Goal: Task Accomplishment & Management: Complete application form

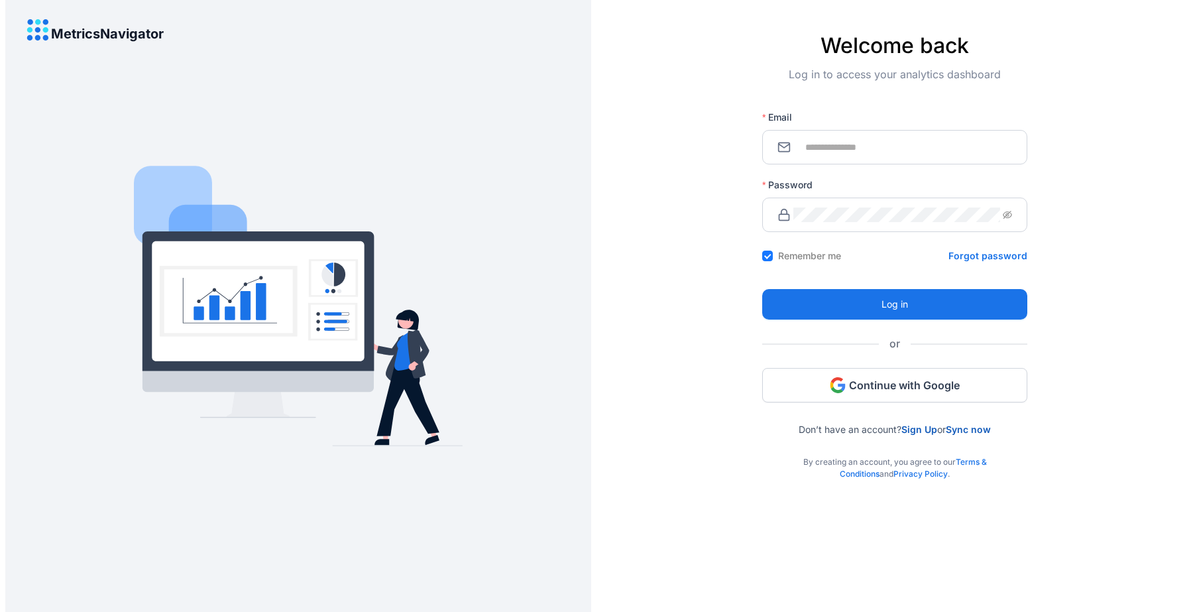
click at [919, 429] on link "Sign Up" at bounding box center [919, 428] width 36 height 11
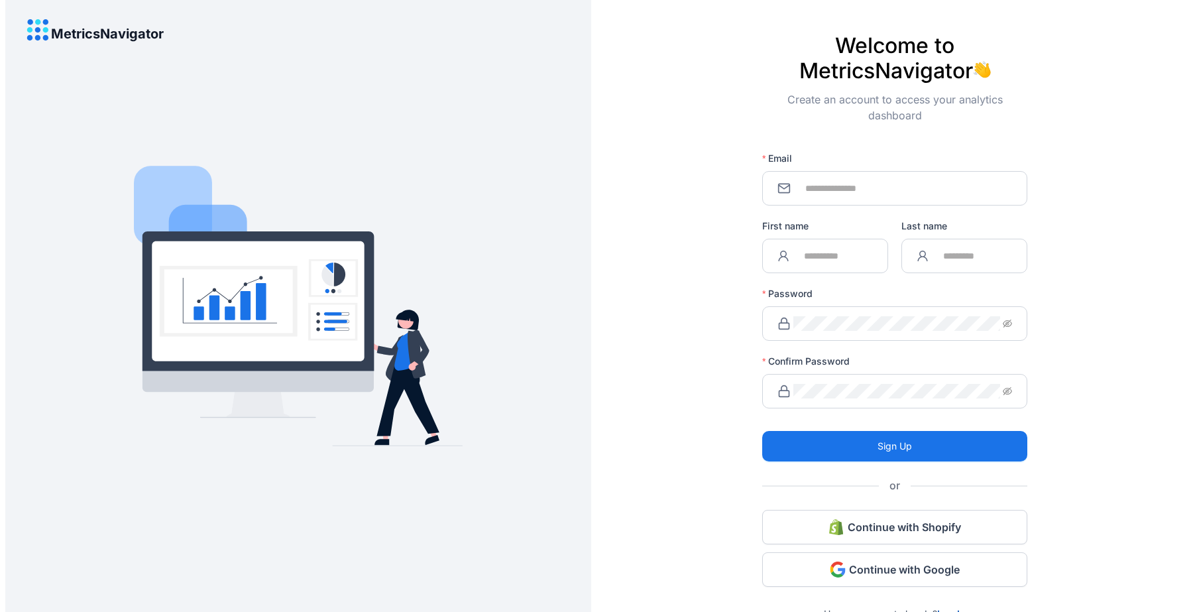
click at [843, 196] on span at bounding box center [894, 188] width 265 height 34
click at [835, 186] on input "Email" at bounding box center [902, 188] width 219 height 15
click at [879, 523] on span "Continue with Shopify" at bounding box center [903, 526] width 113 height 15
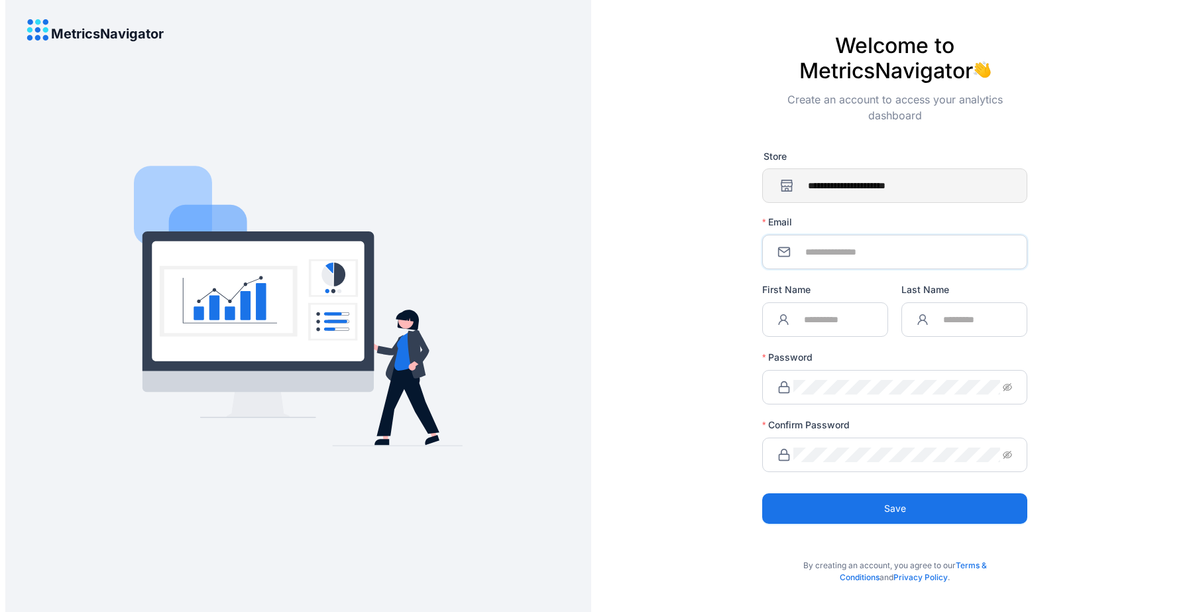
click at [869, 252] on input "Email" at bounding box center [902, 252] width 219 height 15
type input "**********"
click at [817, 321] on input "First Name" at bounding box center [832, 319] width 81 height 15
type input "*"
type input "*****"
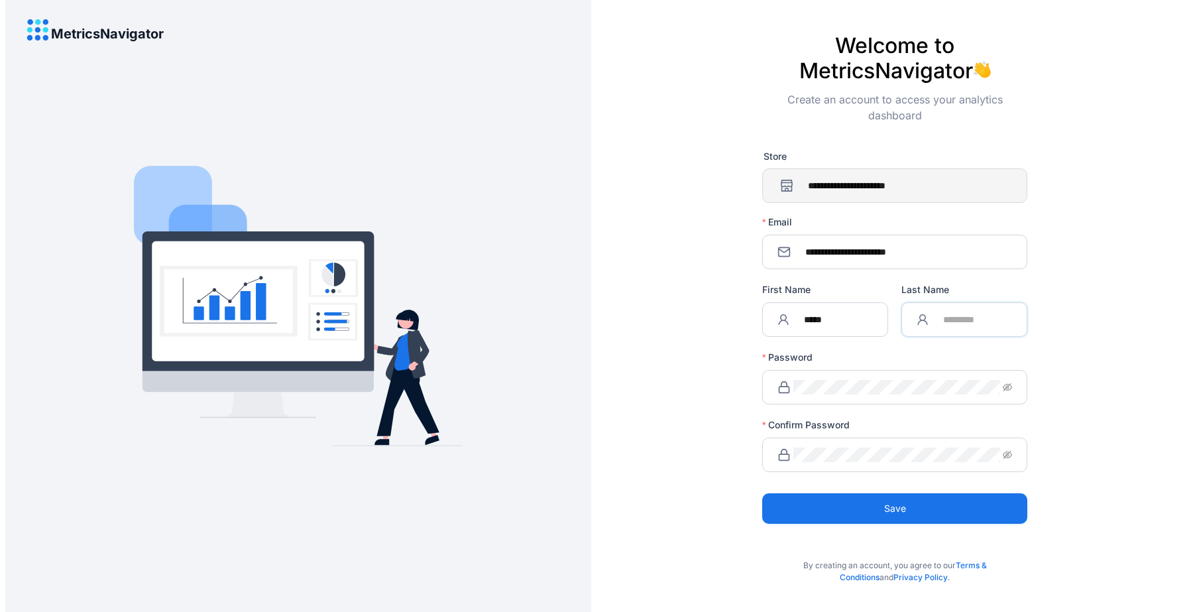
click at [943, 317] on input "Last Name" at bounding box center [971, 319] width 81 height 15
type input "********"
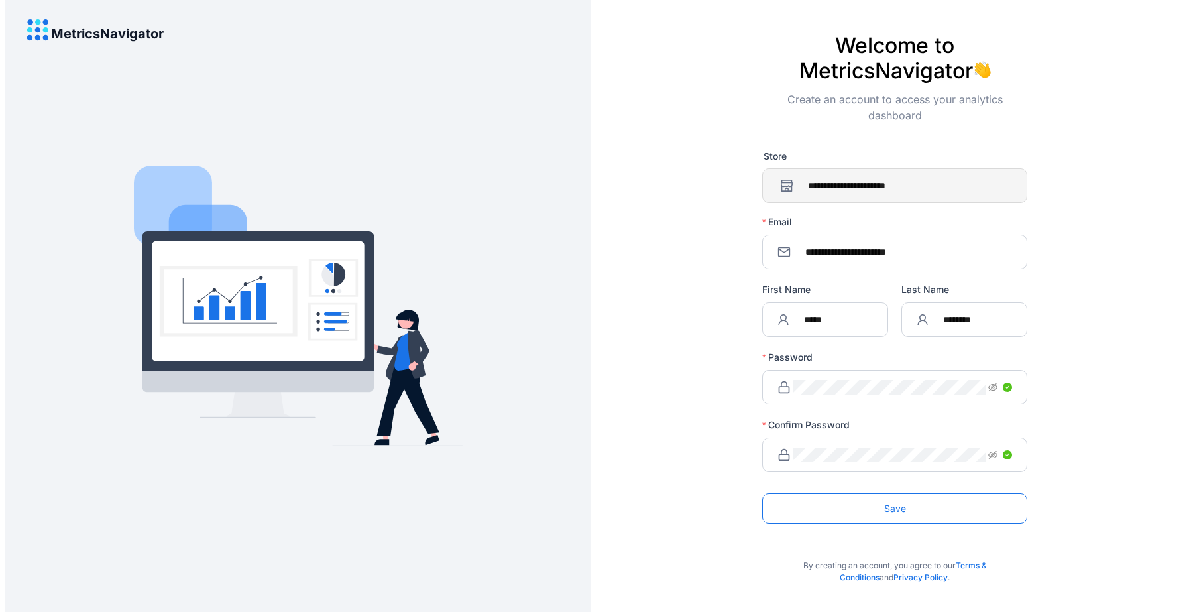
click at [892, 506] on span "Save" at bounding box center [895, 508] width 22 height 15
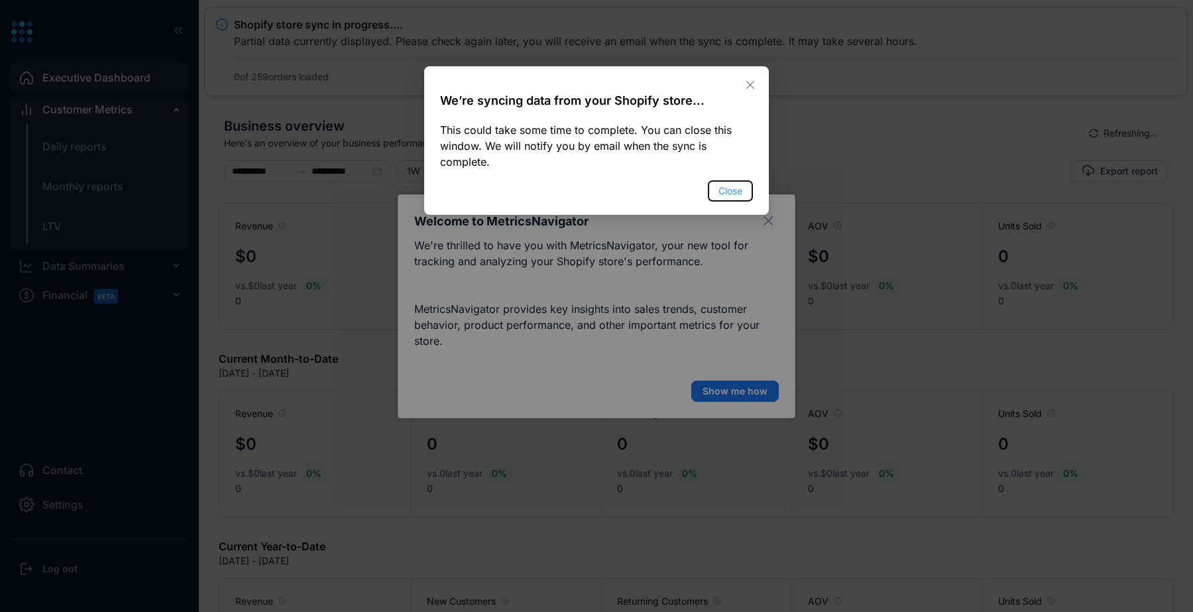
click at [730, 186] on span "Close" at bounding box center [730, 191] width 24 height 15
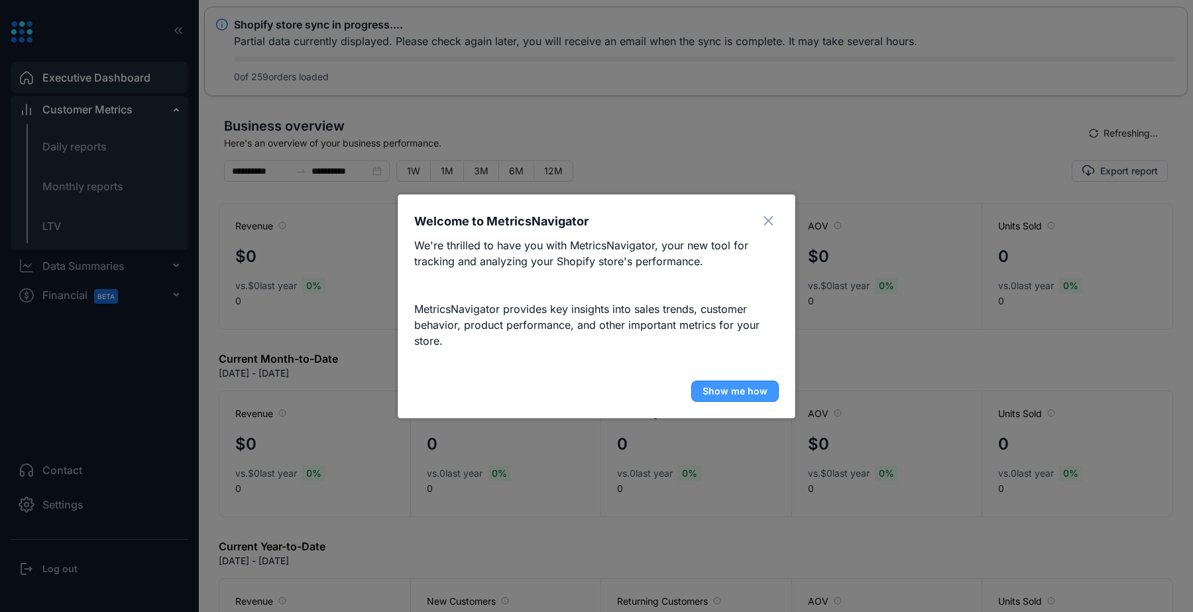
click at [729, 388] on span "Show me how" at bounding box center [734, 390] width 65 height 13
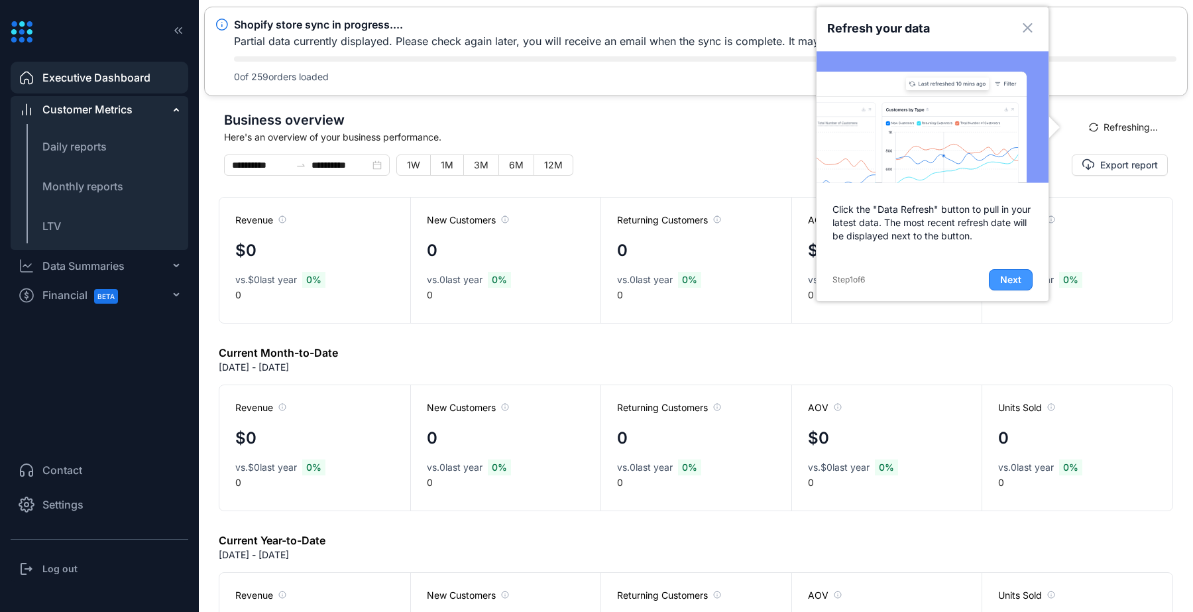
click at [1016, 282] on span "Next" at bounding box center [1010, 279] width 21 height 13
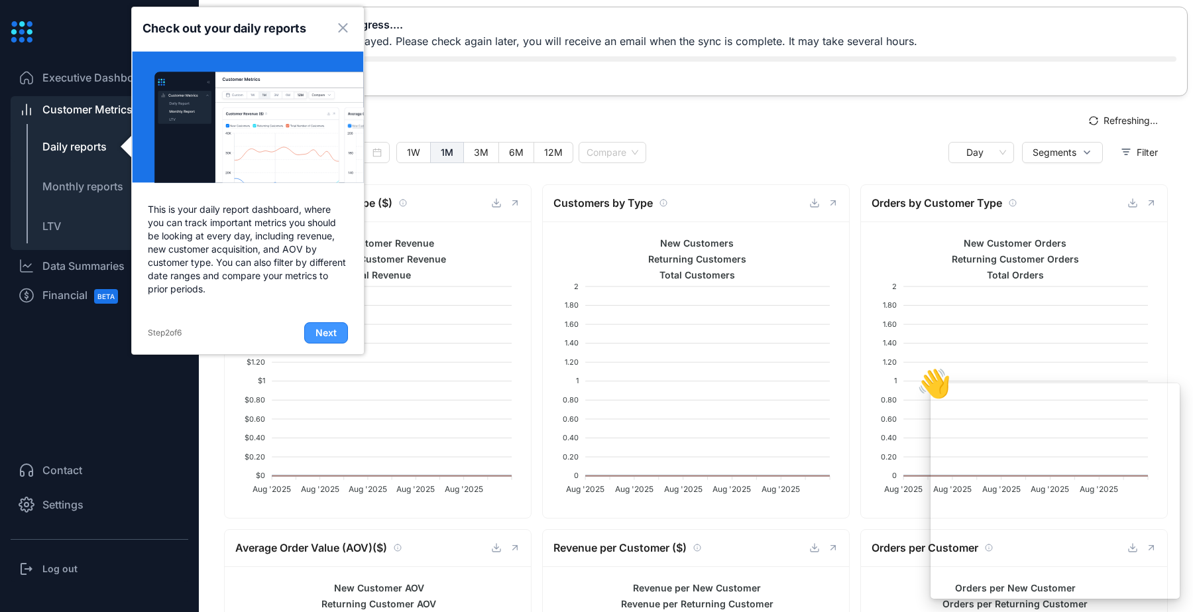
click at [335, 332] on span "Next" at bounding box center [325, 332] width 21 height 13
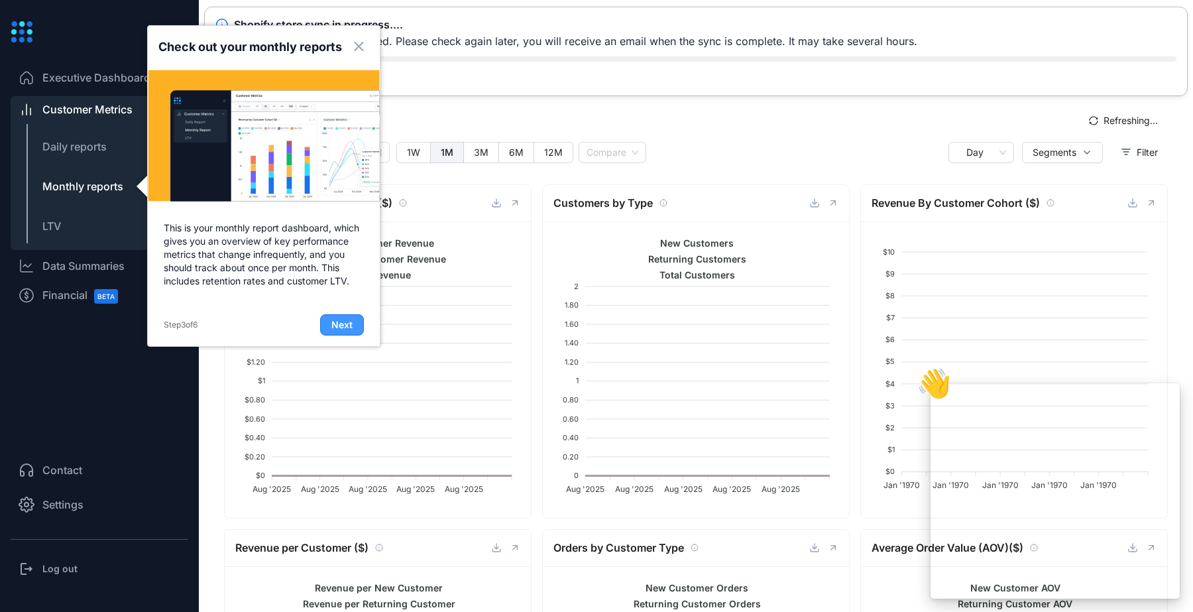
click at [336, 325] on span "Next" at bounding box center [341, 324] width 21 height 13
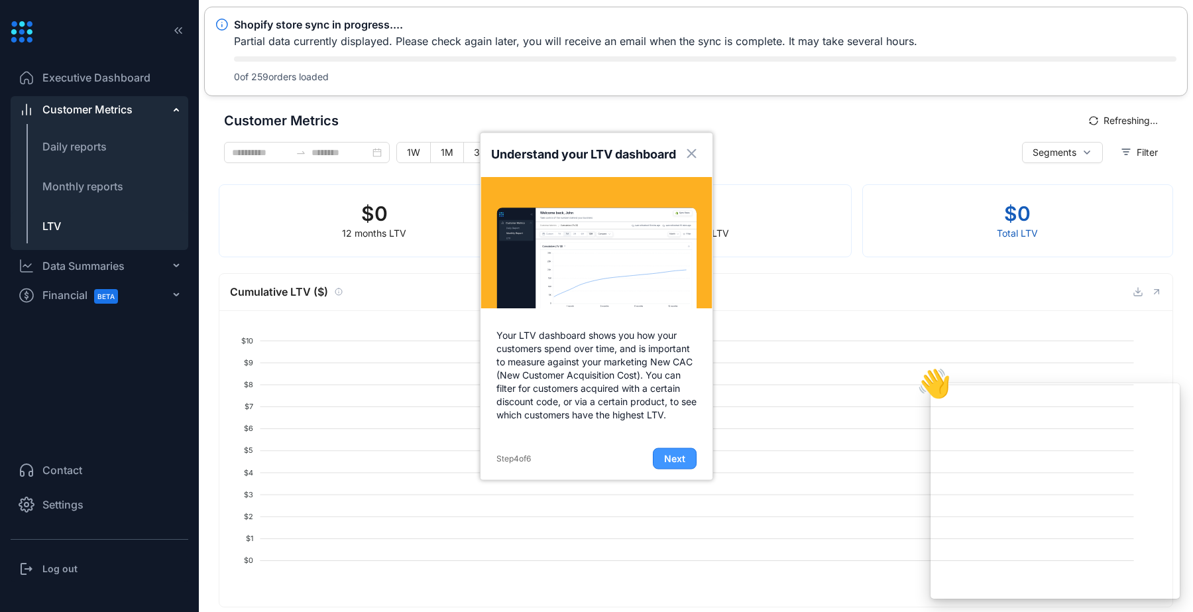
click at [677, 459] on span "Next" at bounding box center [674, 457] width 21 height 13
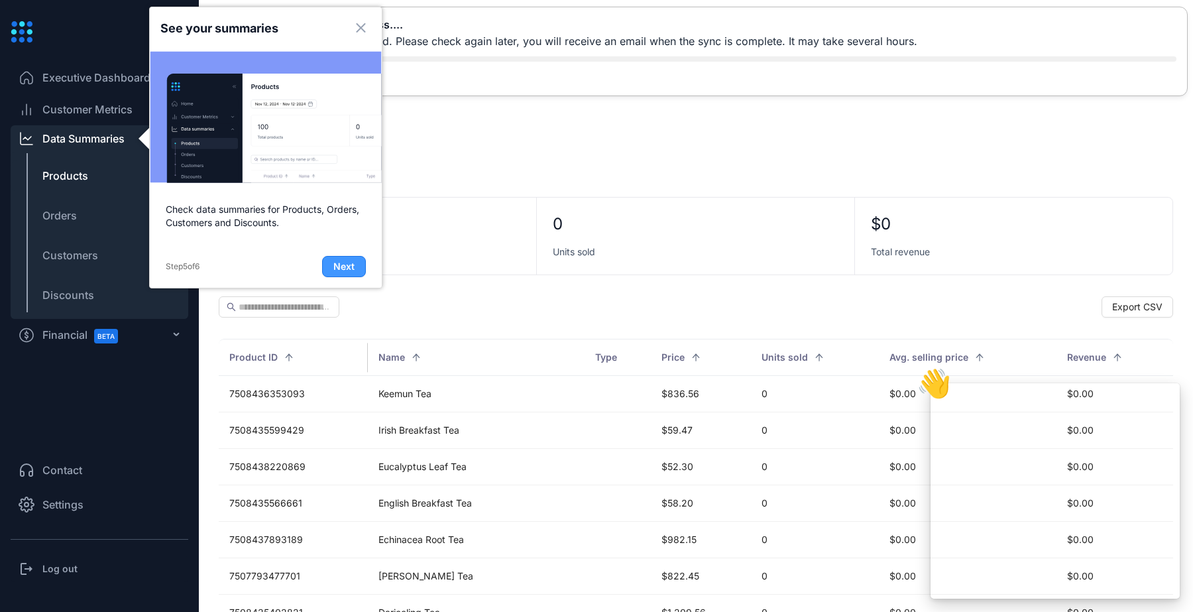
click at [345, 264] on span "Next" at bounding box center [343, 266] width 21 height 13
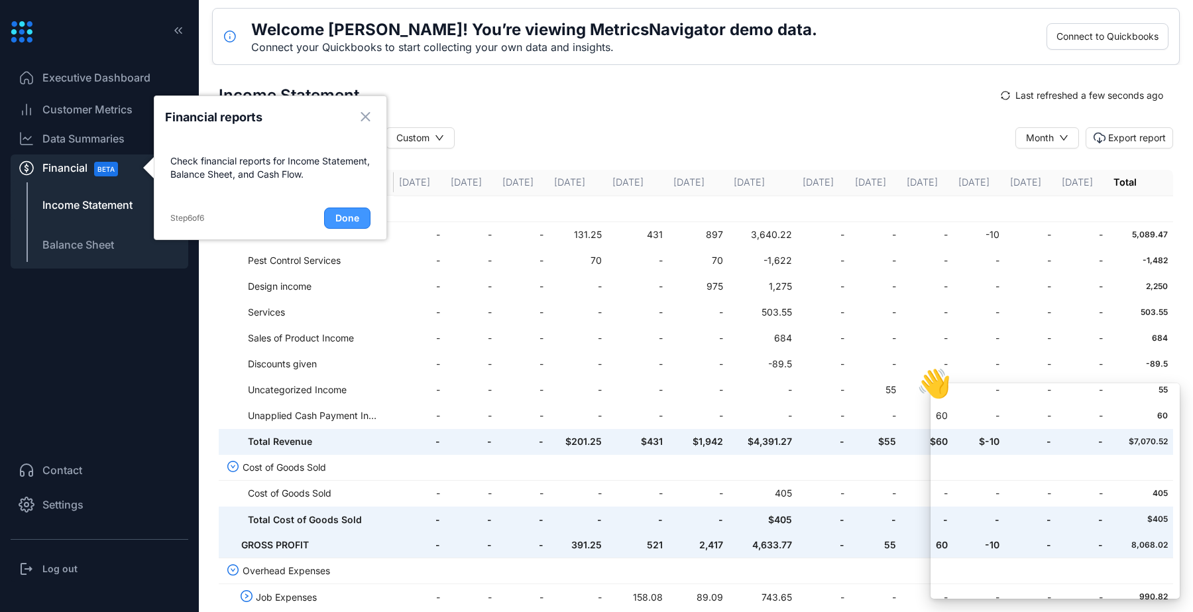
click at [340, 216] on span "Done" at bounding box center [347, 217] width 24 height 13
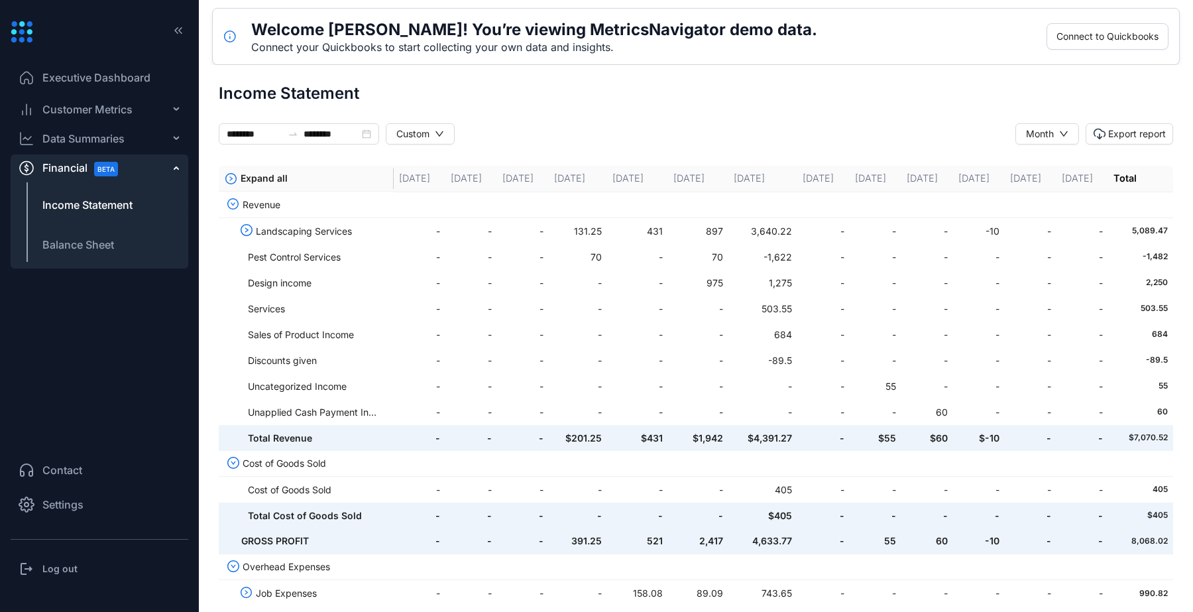
click at [82, 78] on span "Executive Dashboard" at bounding box center [96, 78] width 108 height 16
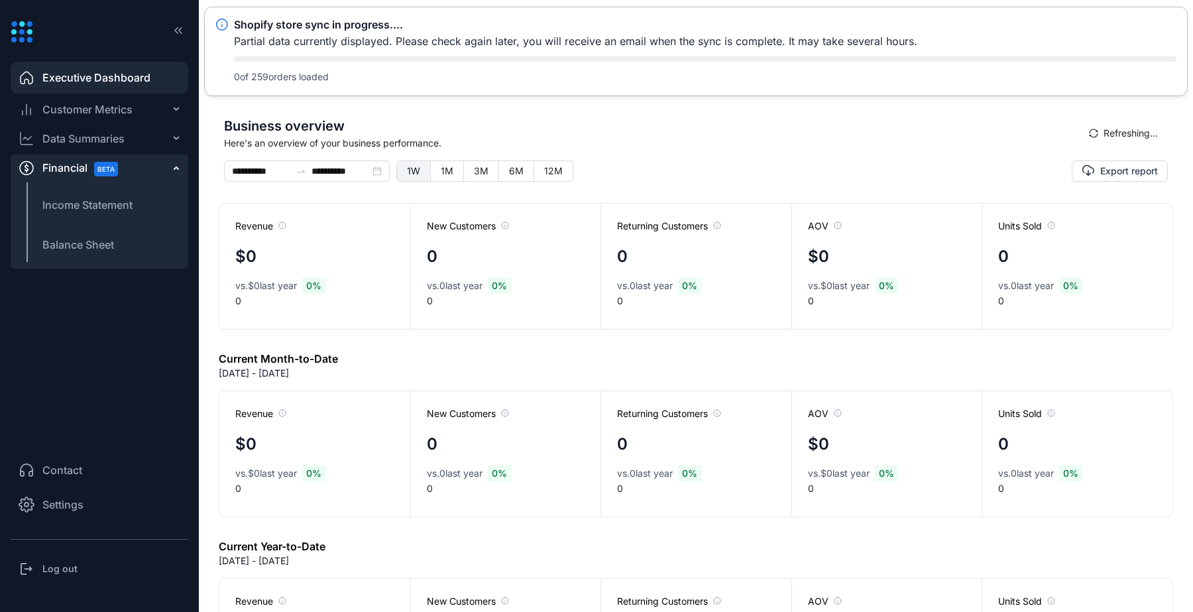
click at [410, 176] on span "1W" at bounding box center [413, 170] width 13 height 11
type input "**********"
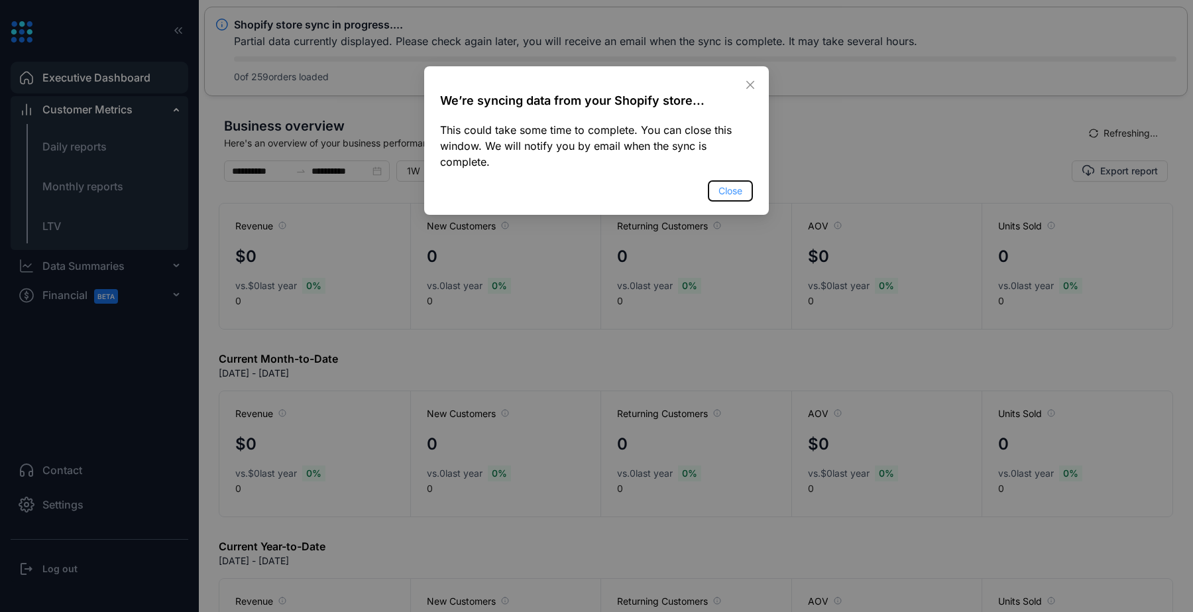
click at [726, 190] on span "Close" at bounding box center [730, 191] width 24 height 15
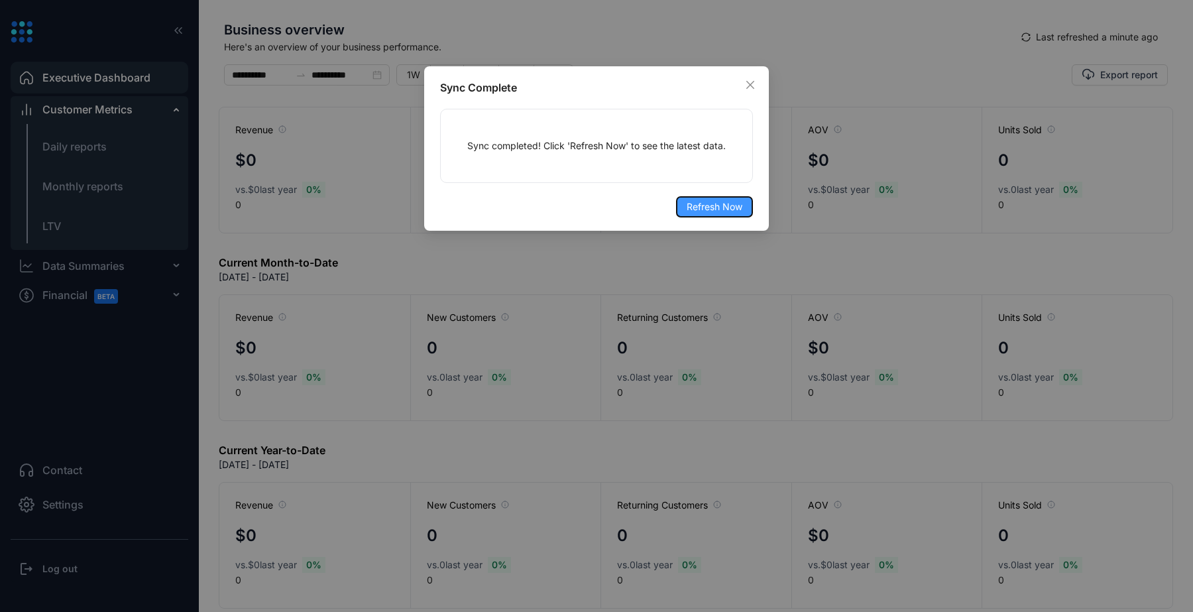
click at [734, 211] on span "Refresh Now" at bounding box center [714, 206] width 56 height 15
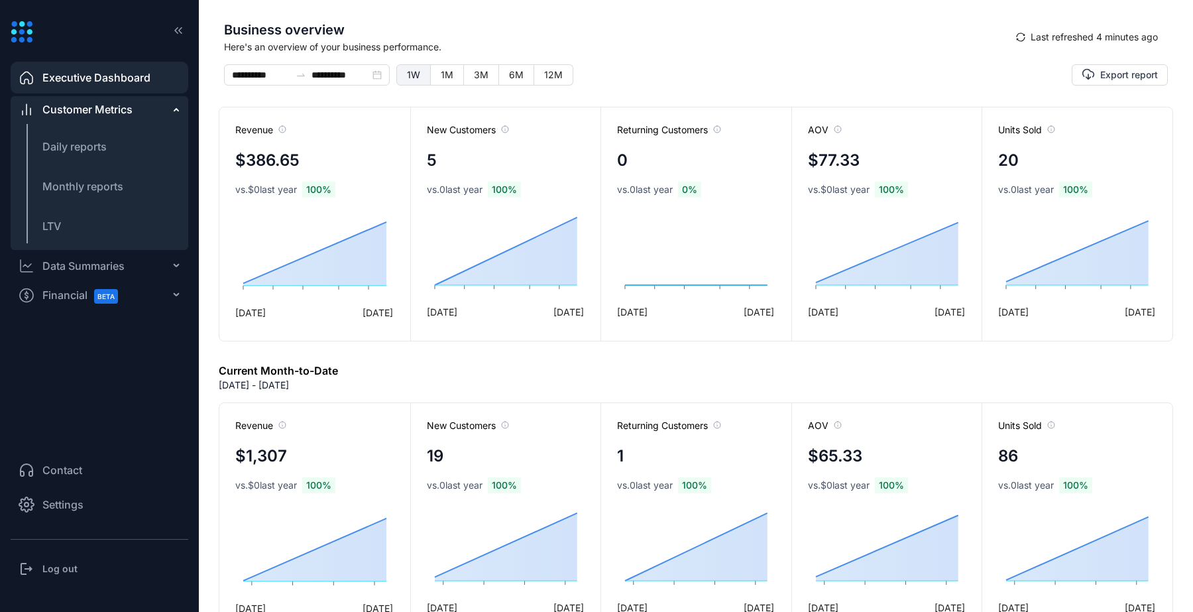
click at [409, 76] on span "1W" at bounding box center [413, 74] width 13 height 11
type input "**********"
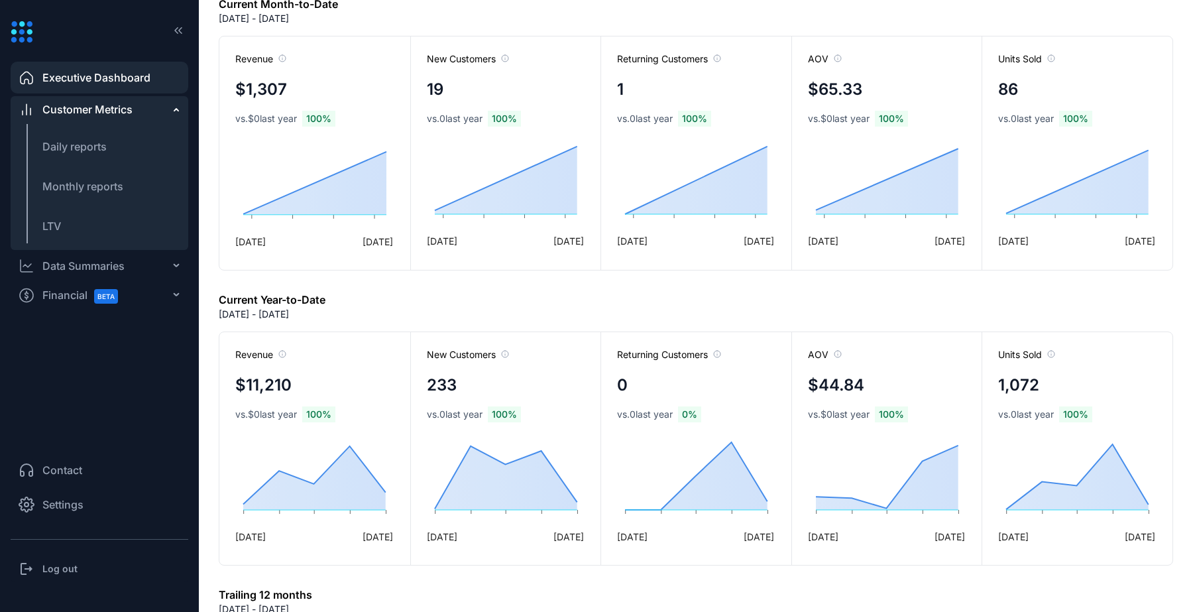
scroll to position [365, 0]
click at [54, 225] on span "LTV" at bounding box center [51, 225] width 19 height 13
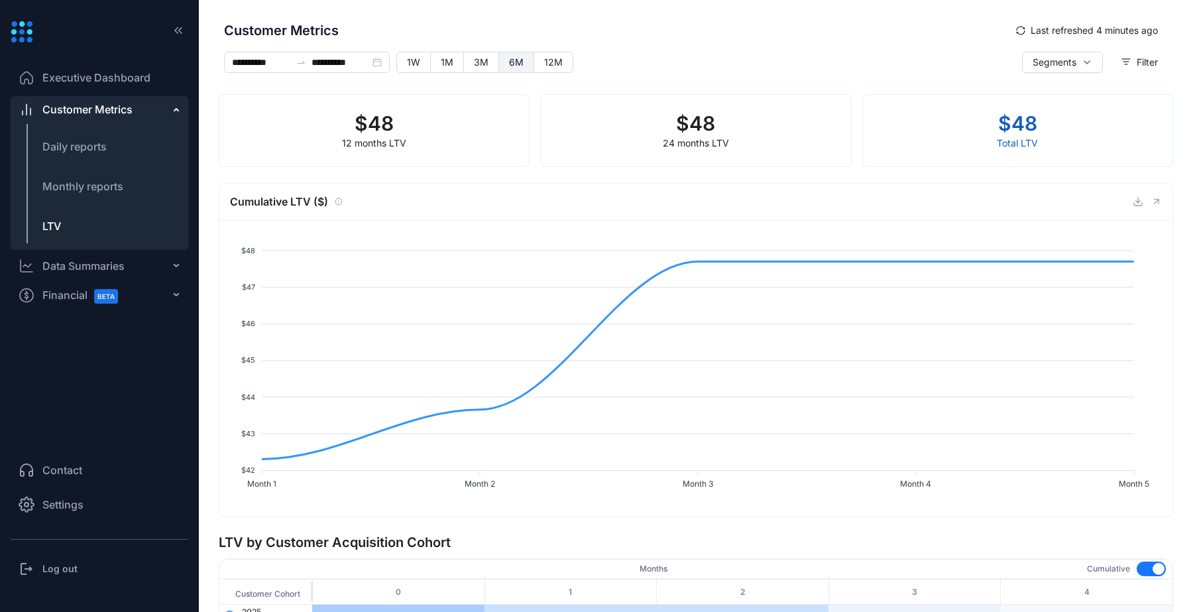
click at [515, 62] on span "6M" at bounding box center [516, 61] width 15 height 11
type input "**********"
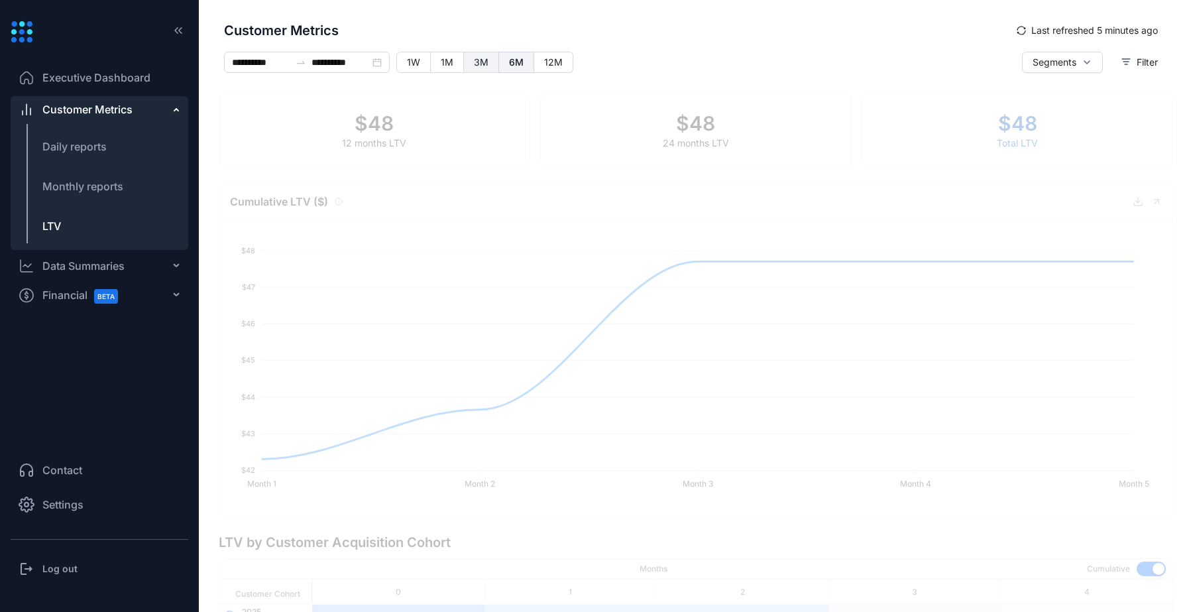
click at [482, 63] on span "3M" at bounding box center [481, 61] width 15 height 11
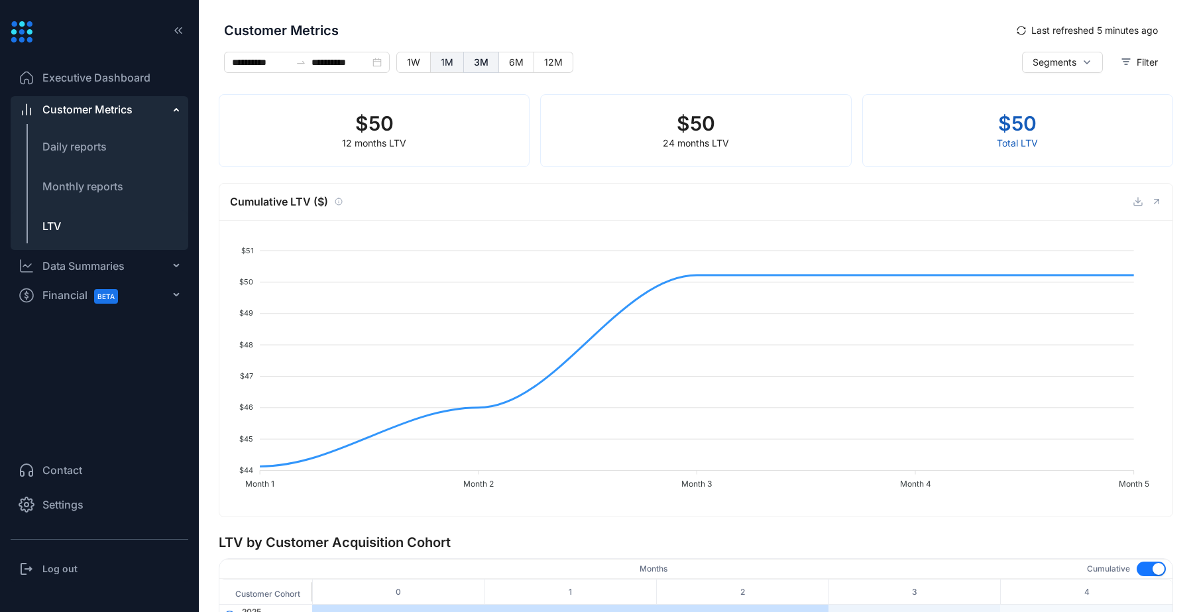
click at [453, 63] on label "1M" at bounding box center [447, 62] width 33 height 21
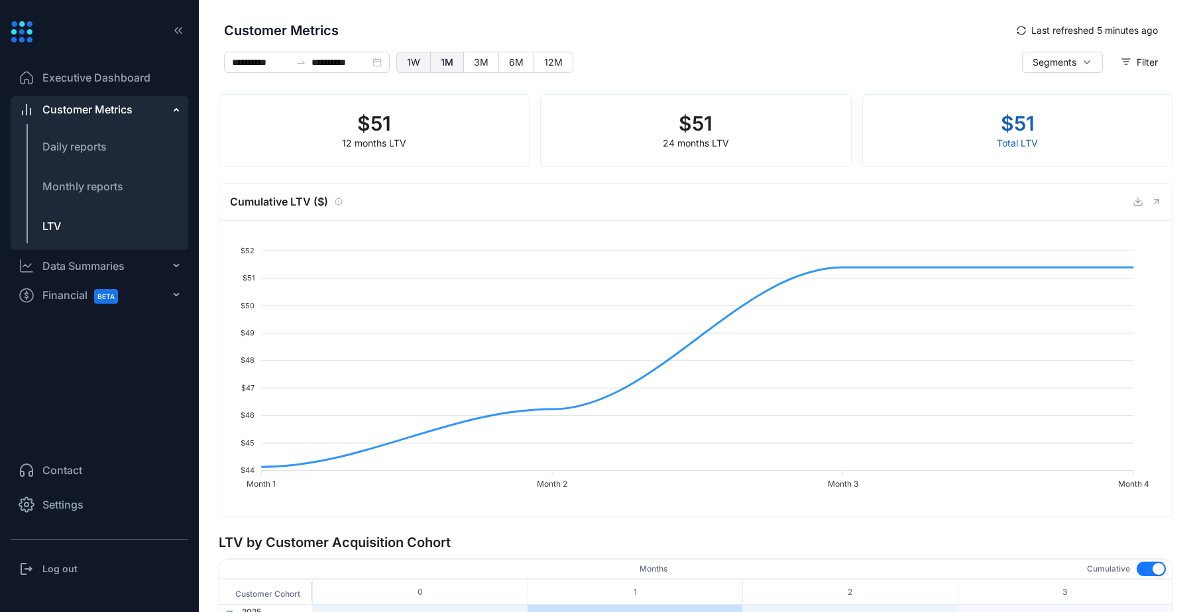
click at [411, 62] on span "1W" at bounding box center [413, 61] width 13 height 11
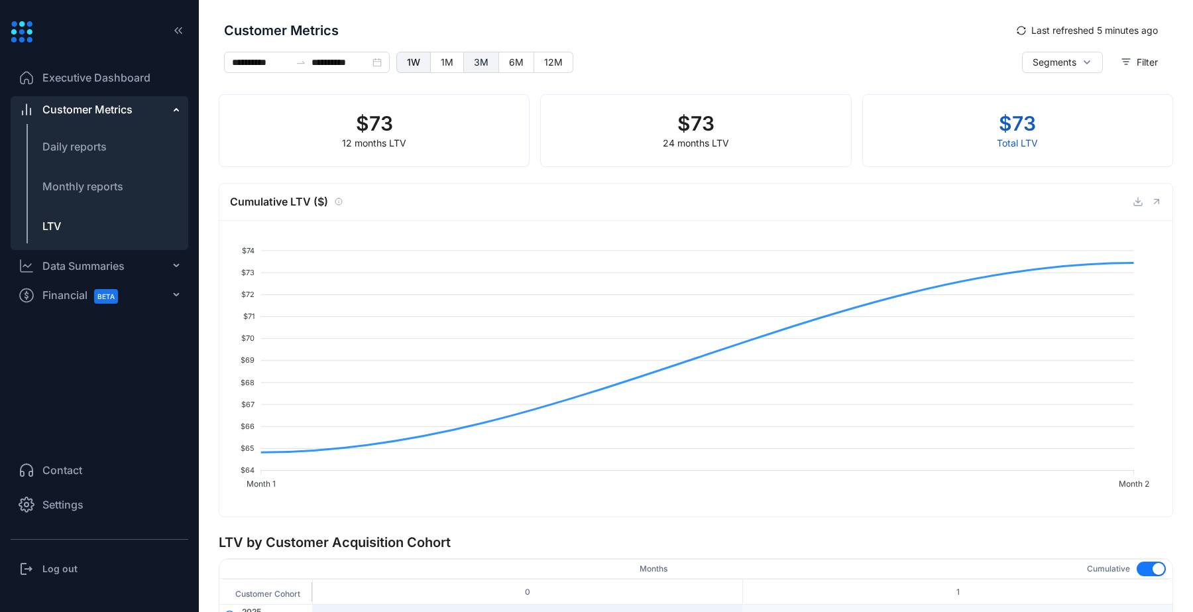
click at [486, 65] on span "3M" at bounding box center [481, 61] width 15 height 11
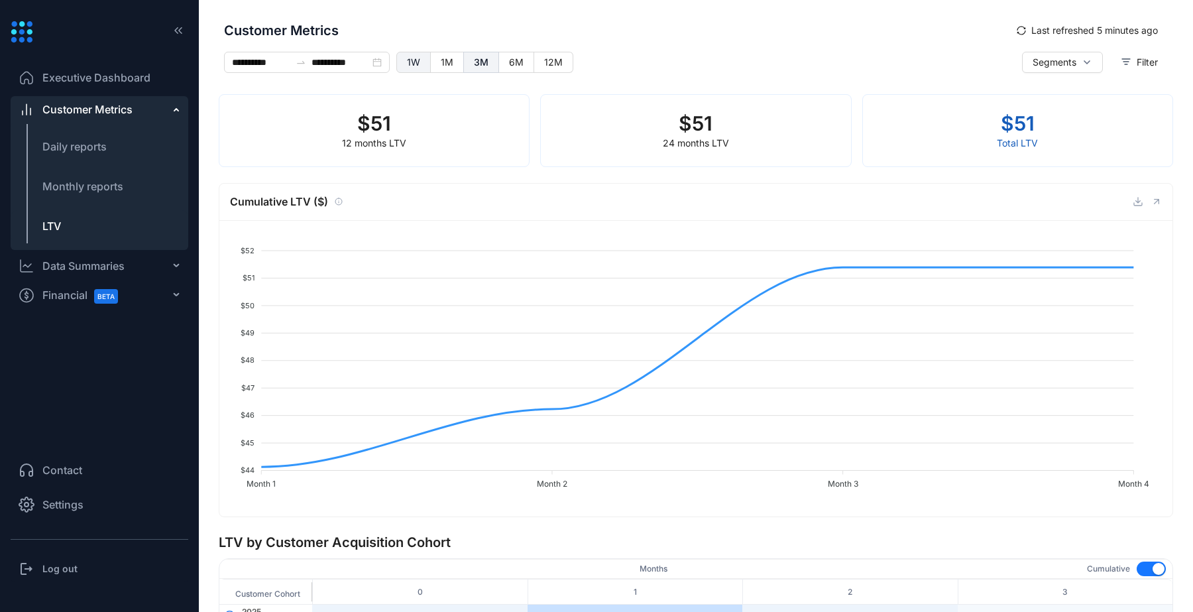
click at [423, 64] on label "1W" at bounding box center [413, 62] width 34 height 21
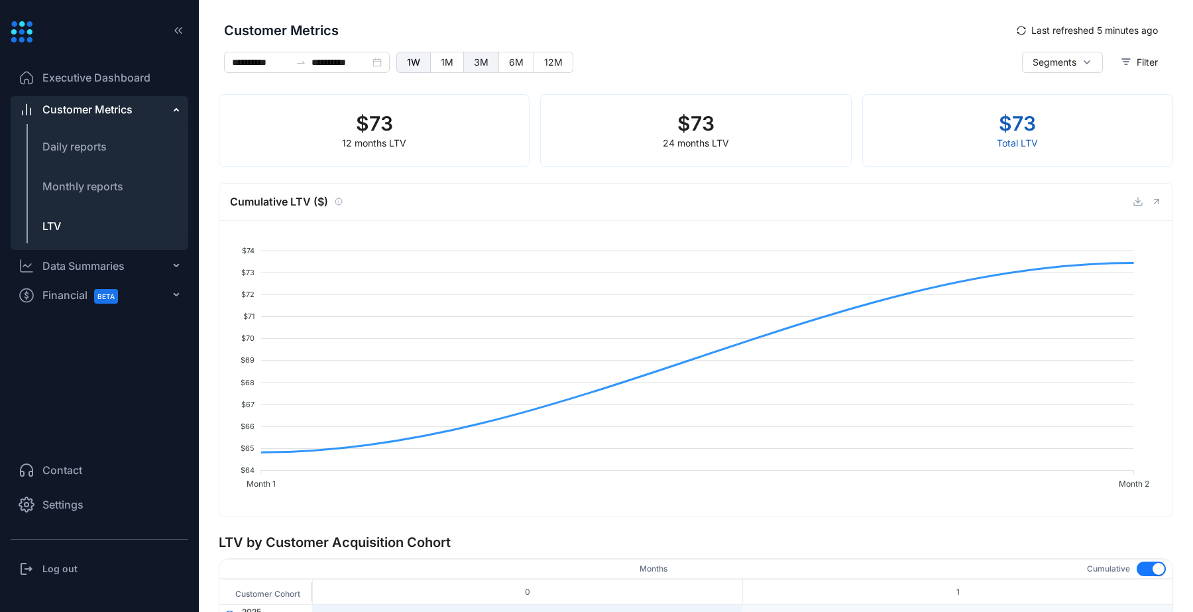
click at [481, 68] on label "3M" at bounding box center [481, 62] width 35 height 21
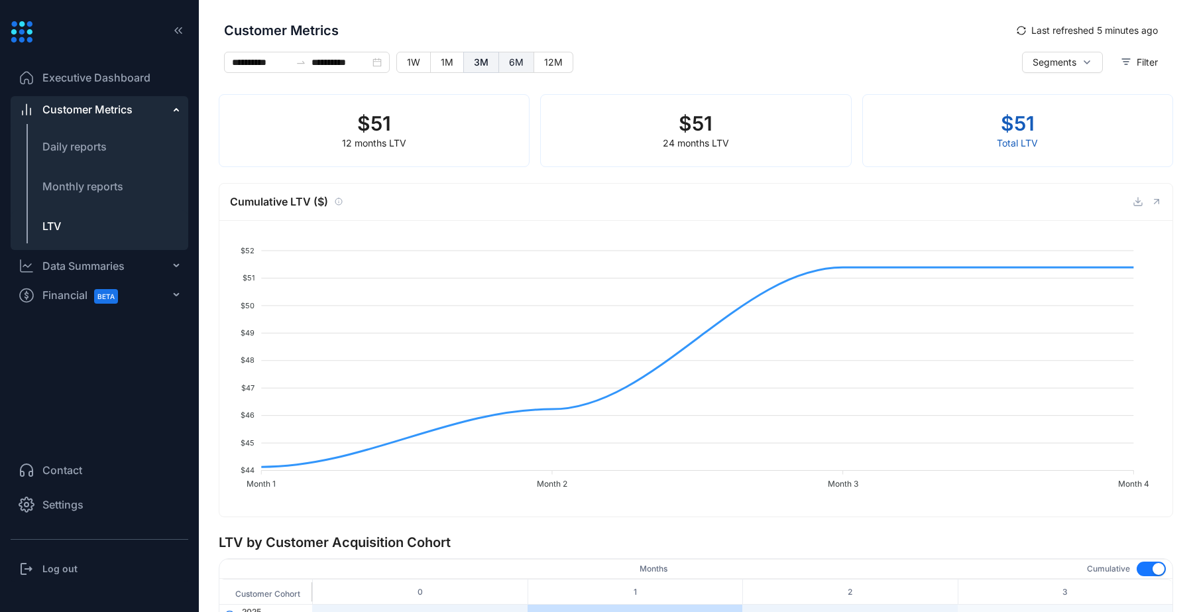
click at [510, 64] on span "6M" at bounding box center [516, 61] width 15 height 11
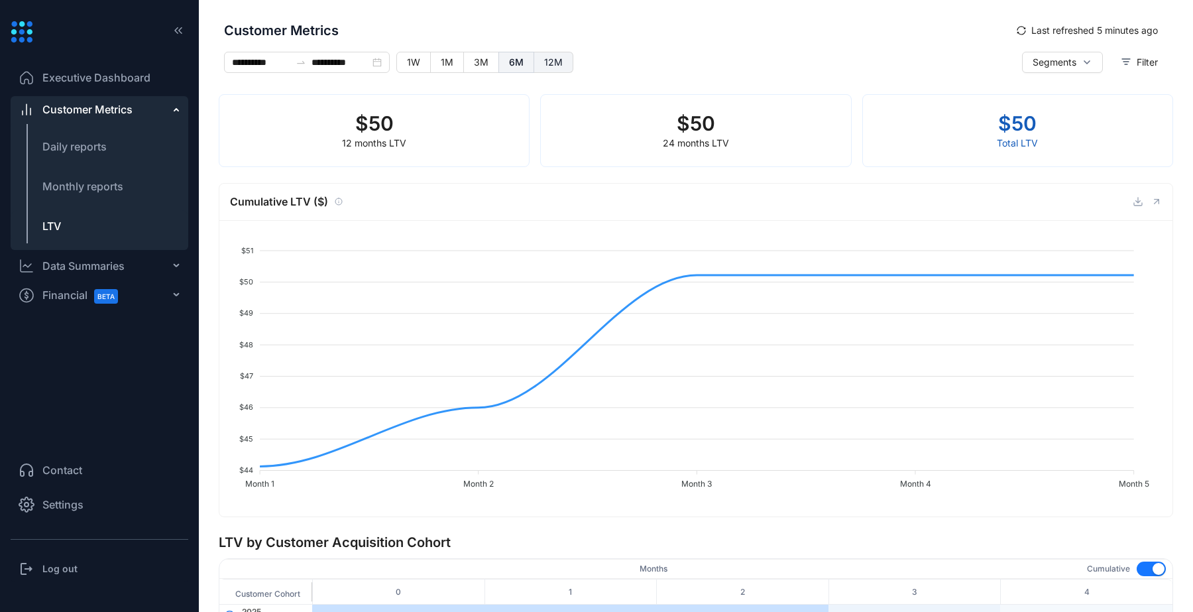
click at [548, 63] on span "12M" at bounding box center [553, 61] width 19 height 11
type input "**********"
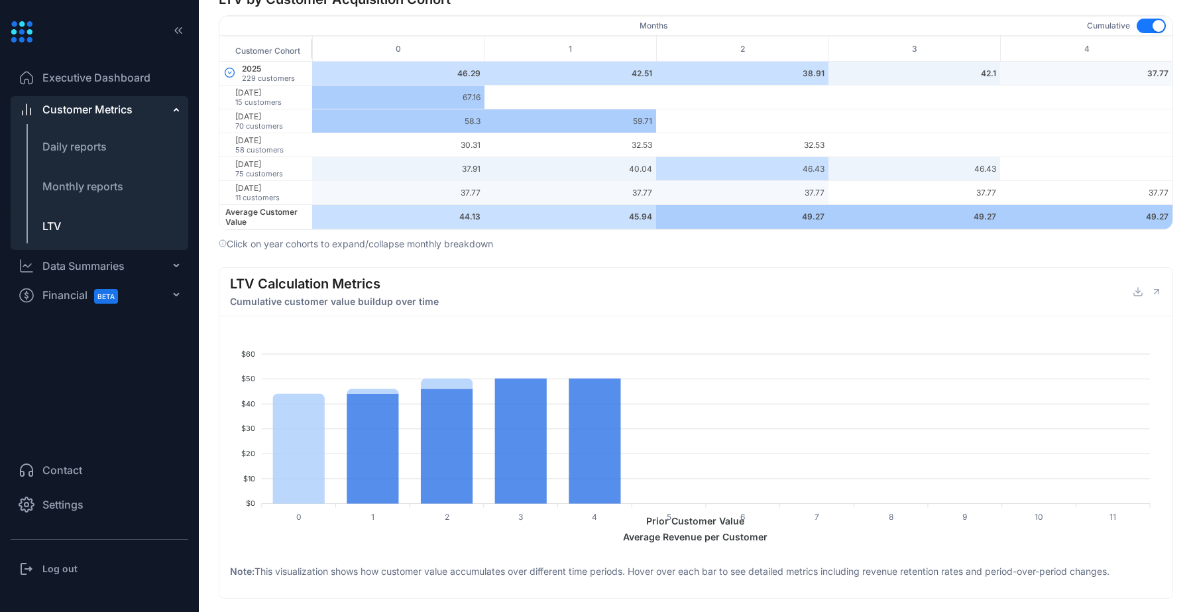
scroll to position [679, 0]
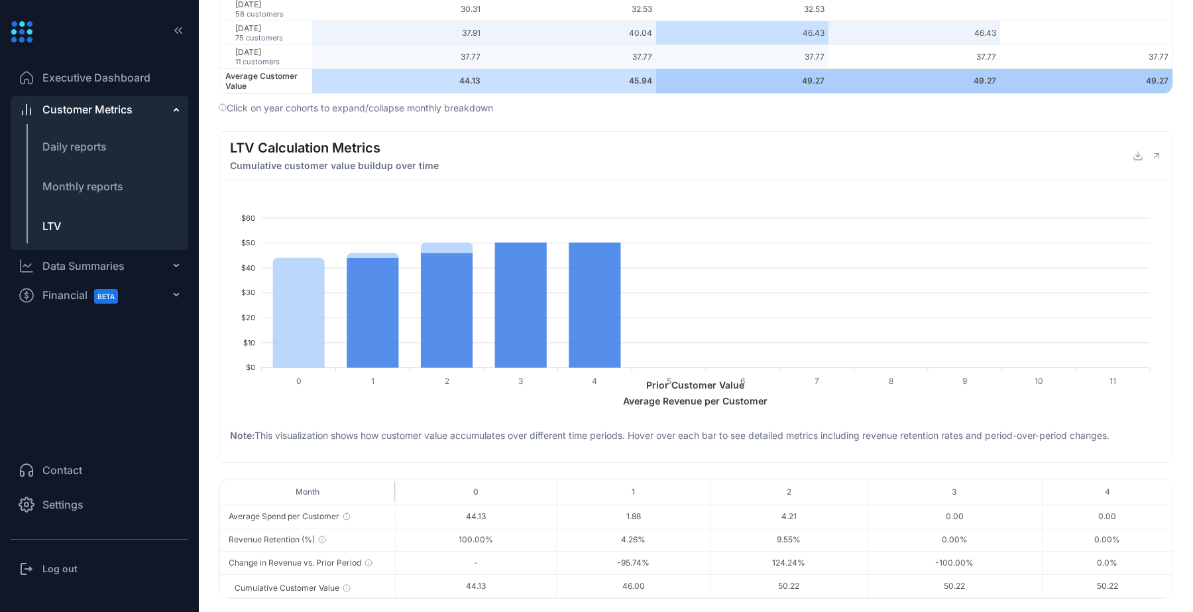
click at [170, 255] on div "Data Summaries" at bounding box center [100, 265] width 178 height 27
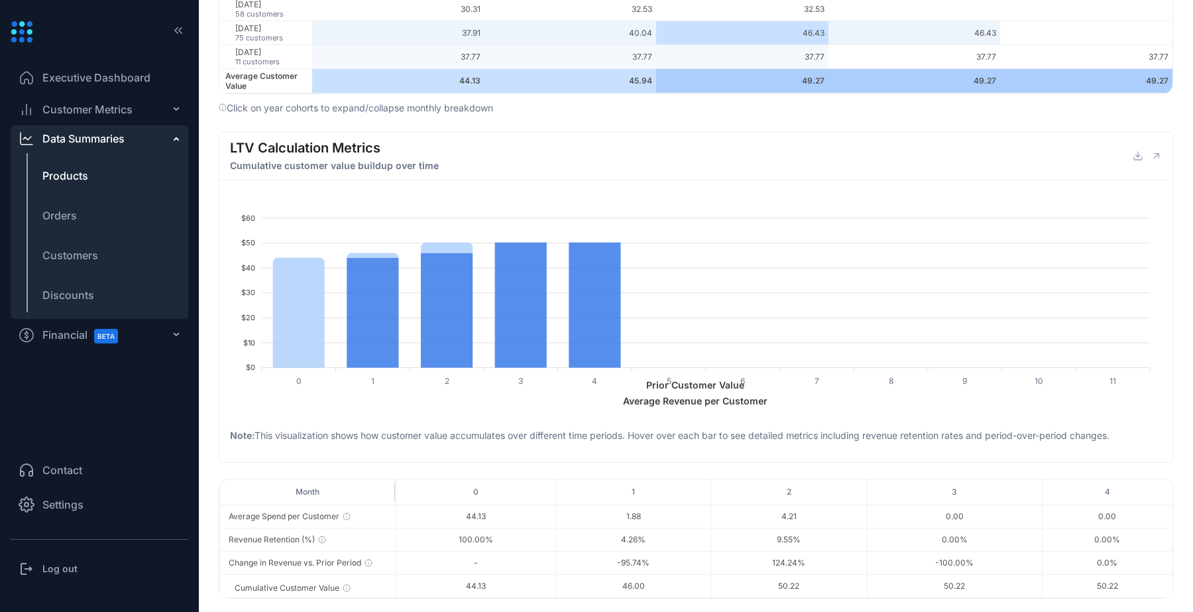
click at [70, 180] on span "Products" at bounding box center [65, 176] width 46 height 16
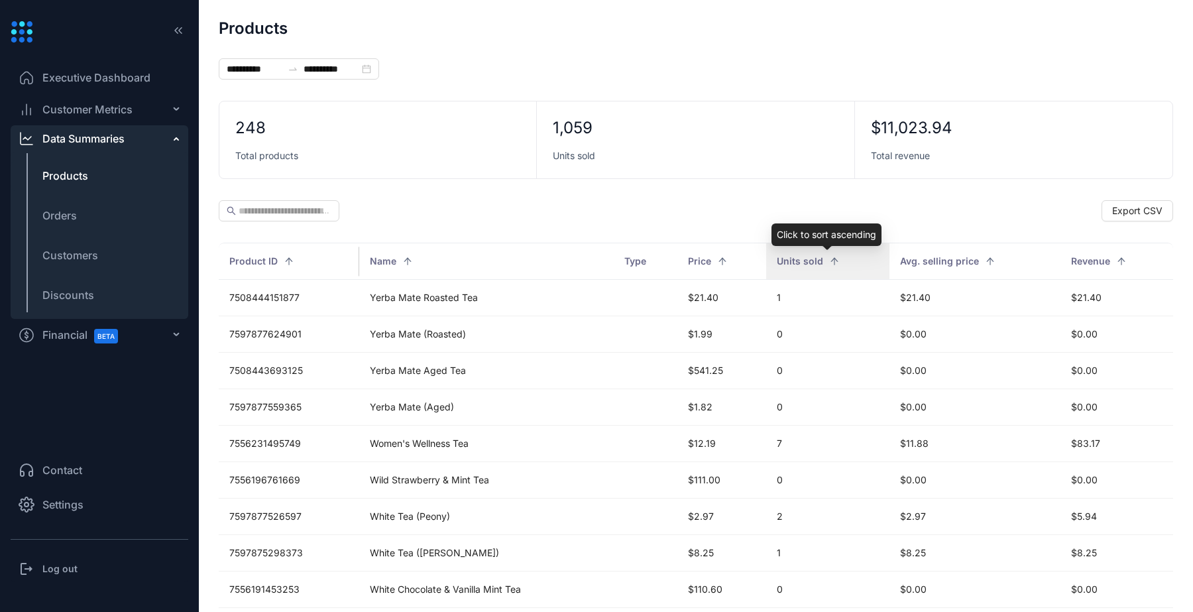
click at [836, 262] on div "Units sold" at bounding box center [828, 261] width 102 height 15
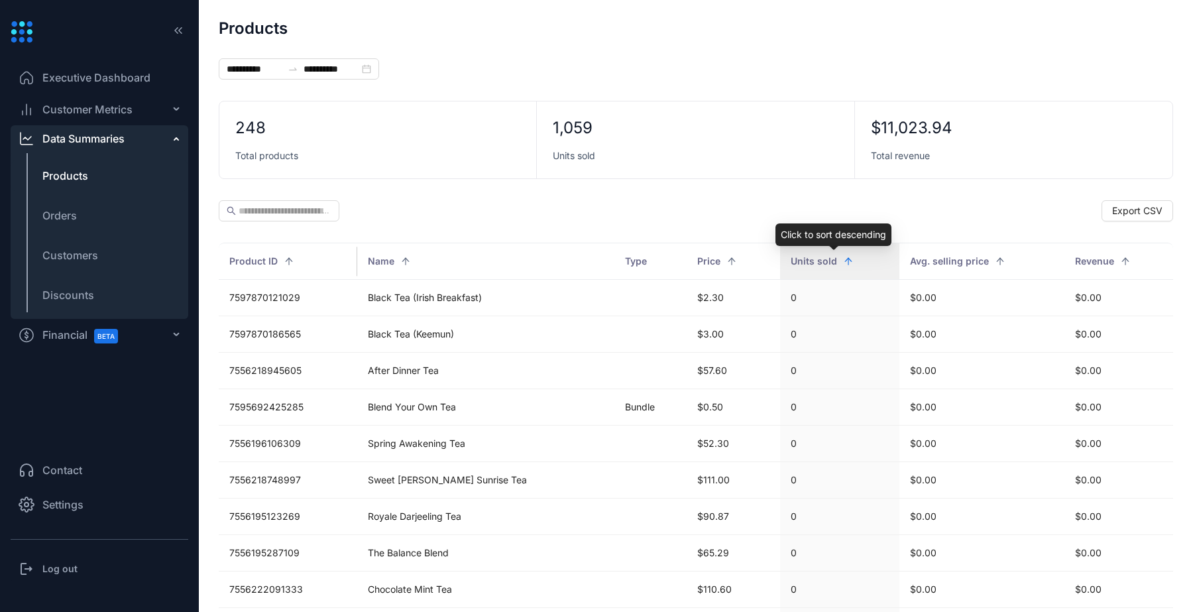
click at [836, 262] on div "Units sold" at bounding box center [838, 261] width 97 height 15
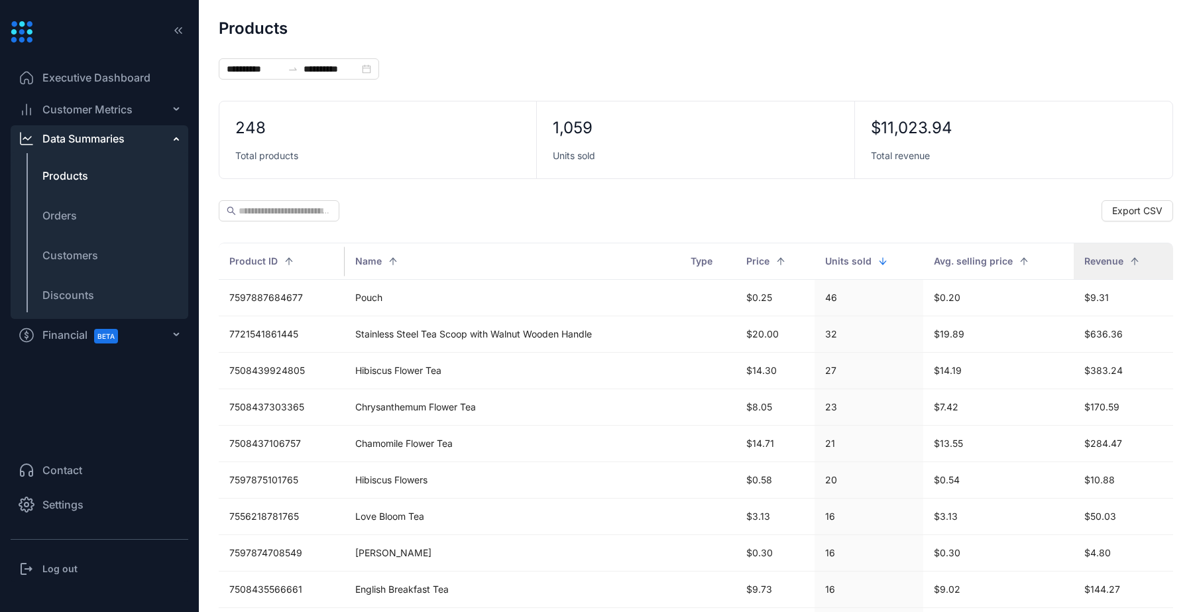
click at [1129, 258] on div "Revenue" at bounding box center [1123, 261] width 78 height 15
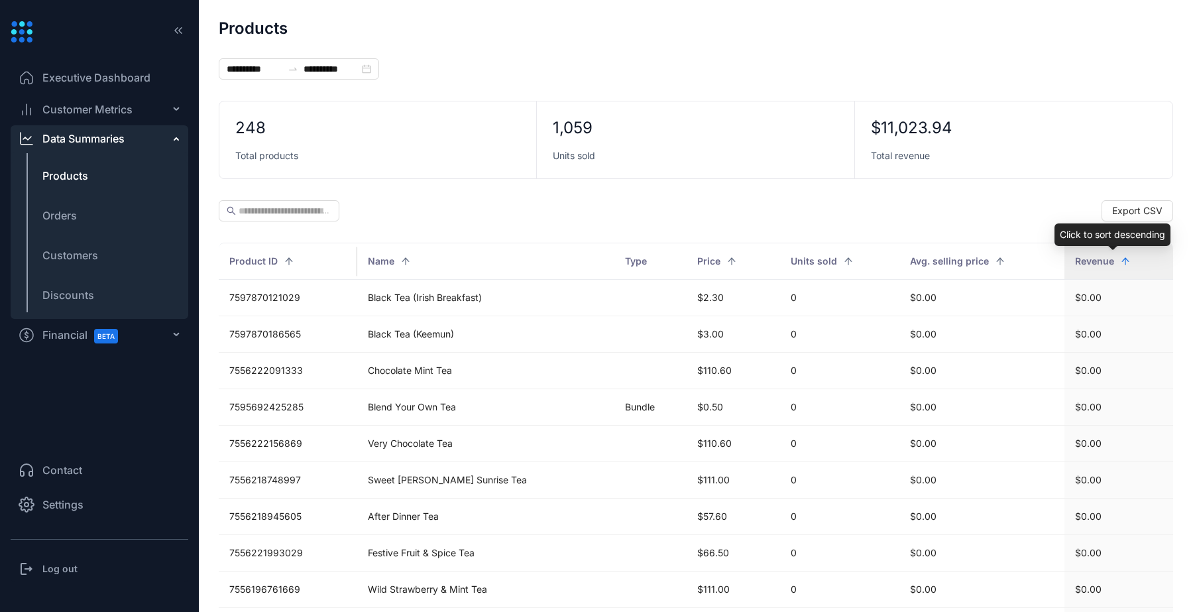
click at [1116, 260] on div "Revenue" at bounding box center [1118, 261] width 87 height 15
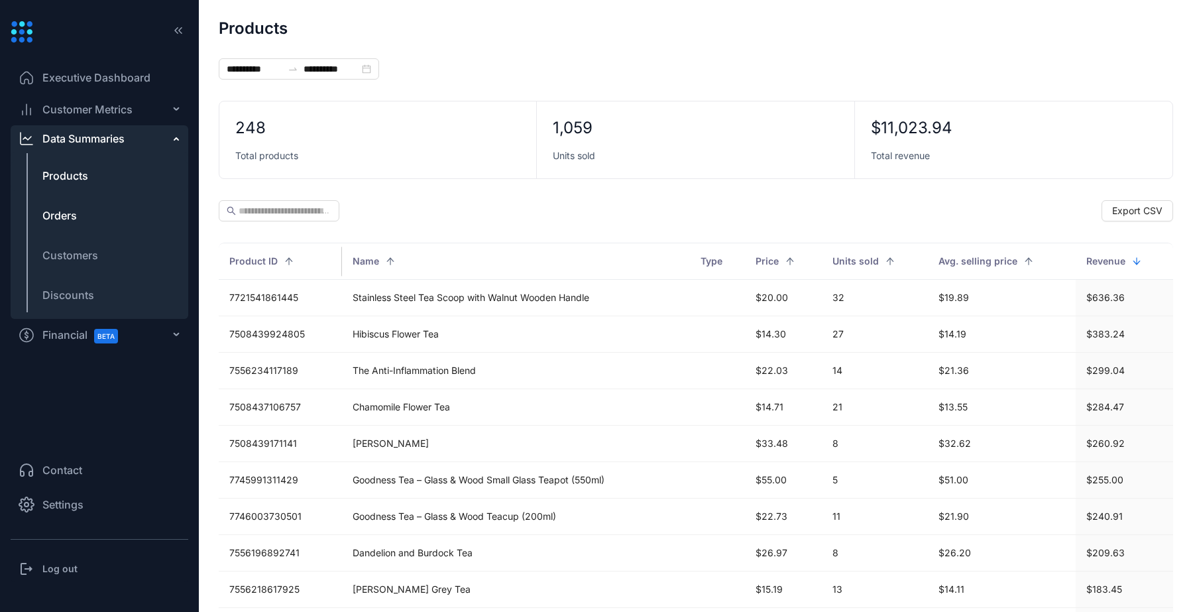
click at [64, 213] on span "Orders" at bounding box center [59, 215] width 34 height 16
type input "**********"
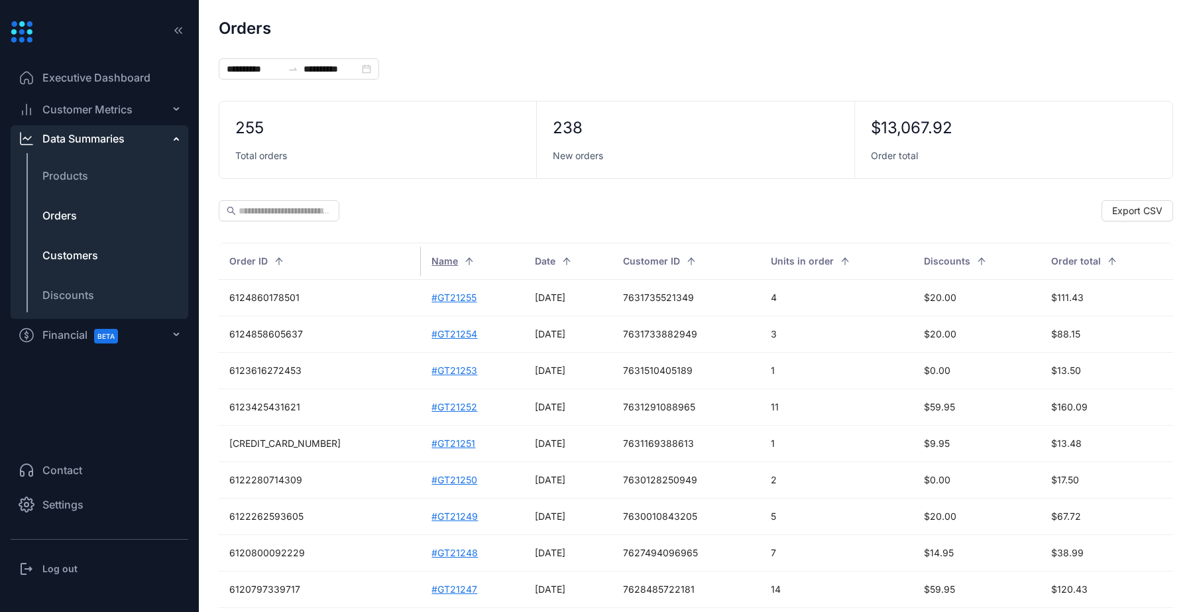
click at [69, 254] on span "Customers" at bounding box center [70, 255] width 56 height 16
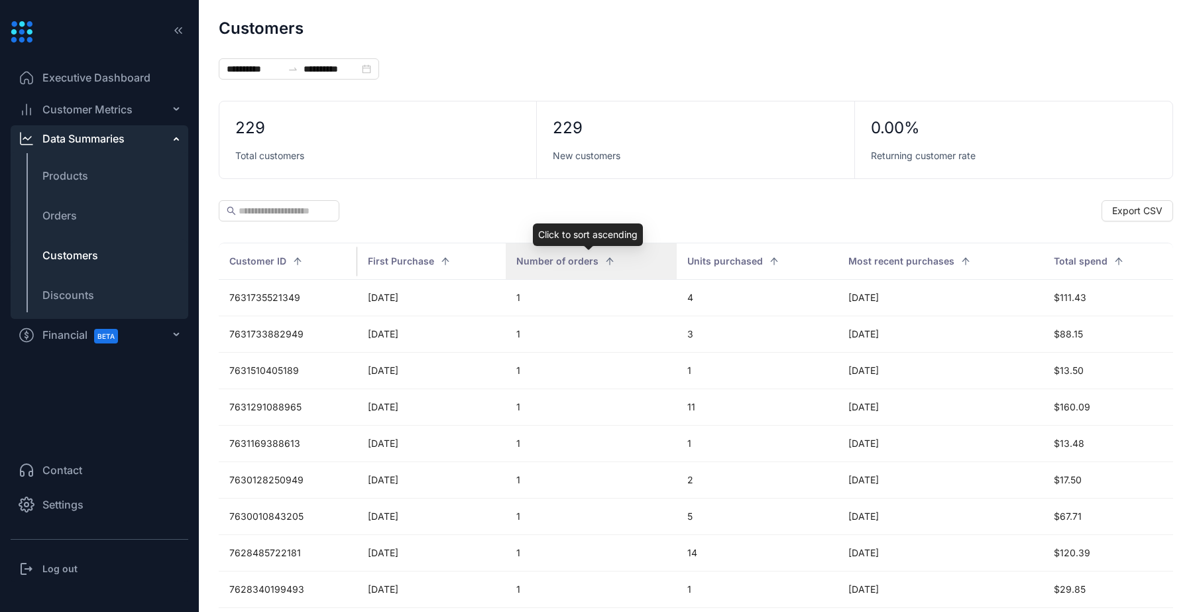
click at [596, 266] on div "Number of orders" at bounding box center [591, 261] width 150 height 15
click at [598, 263] on div "Number of orders" at bounding box center [592, 261] width 150 height 15
click at [54, 287] on span "Discounts" at bounding box center [68, 295] width 52 height 16
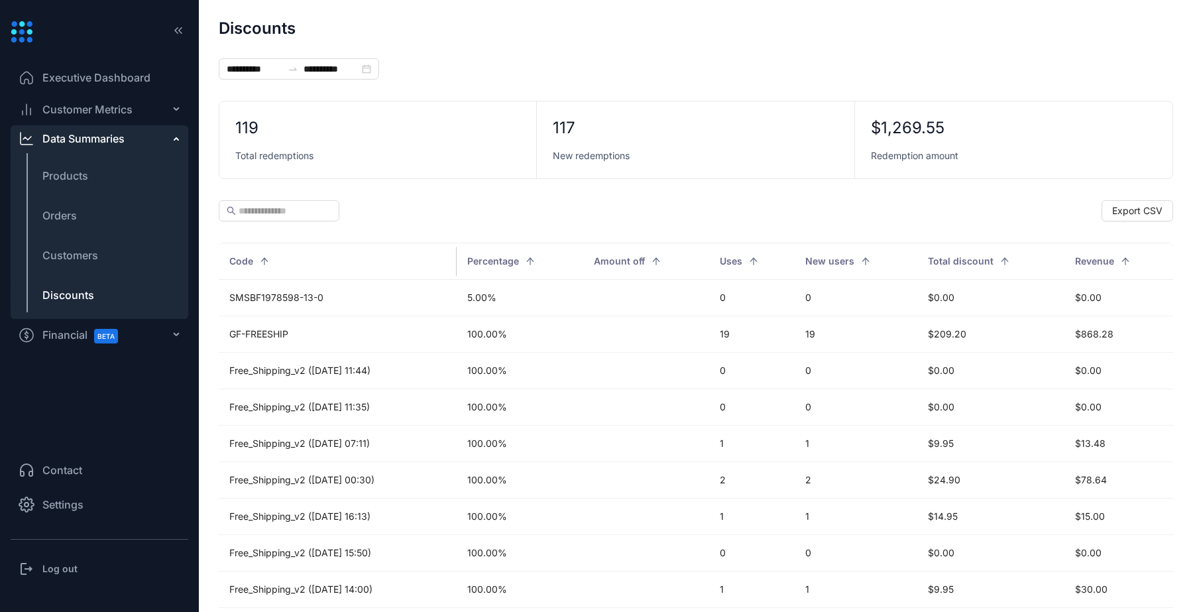
click at [68, 337] on span "Financial BETA" at bounding box center [85, 335] width 87 height 30
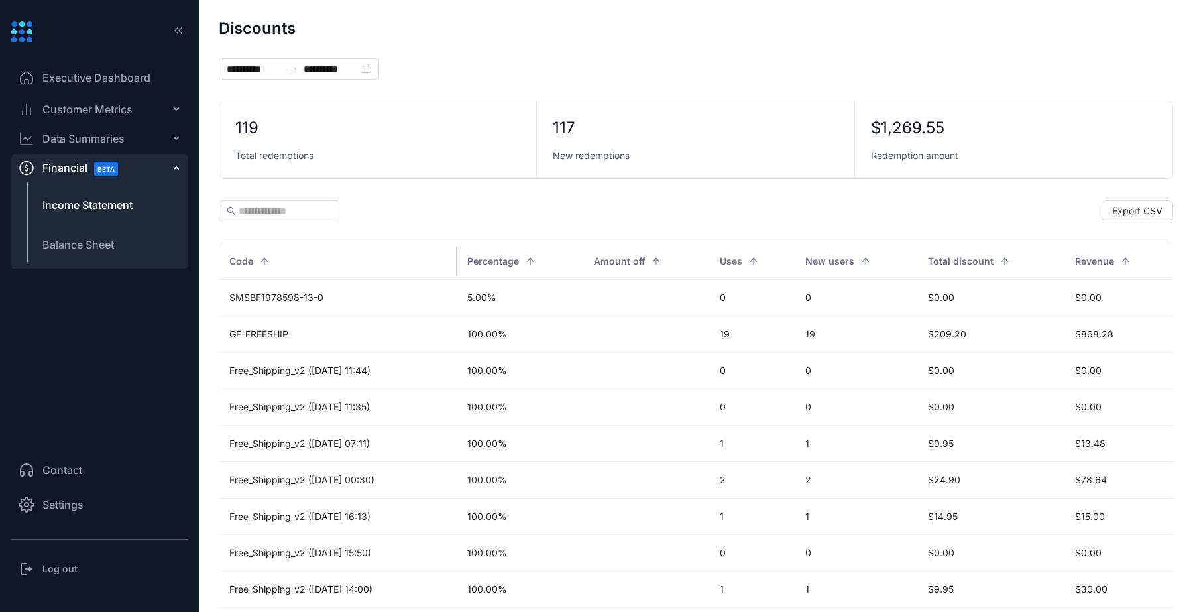
click at [97, 208] on span "Income Statement" at bounding box center [87, 205] width 90 height 16
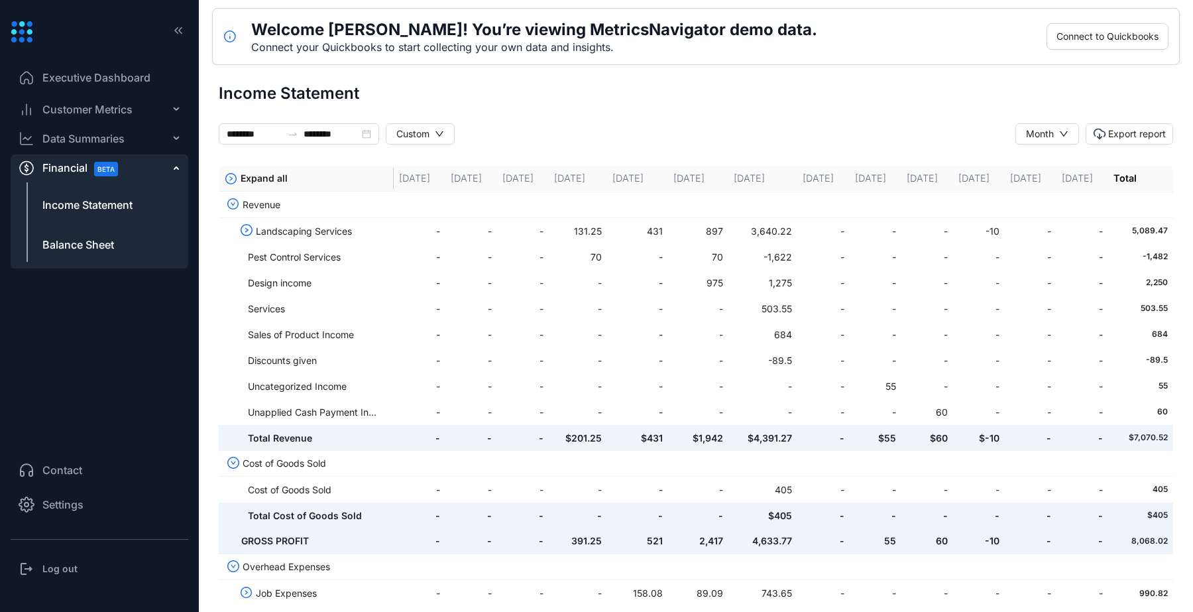
click at [93, 250] on span "Balance Sheet" at bounding box center [78, 245] width 72 height 16
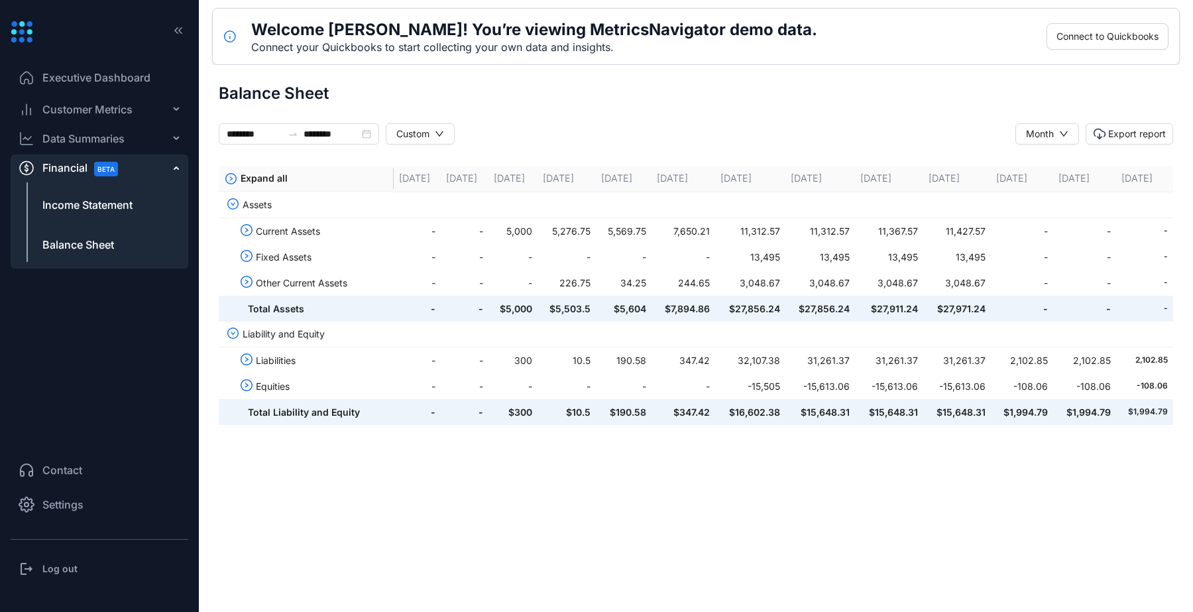
click at [97, 207] on span "Income Statement" at bounding box center [87, 205] width 90 height 16
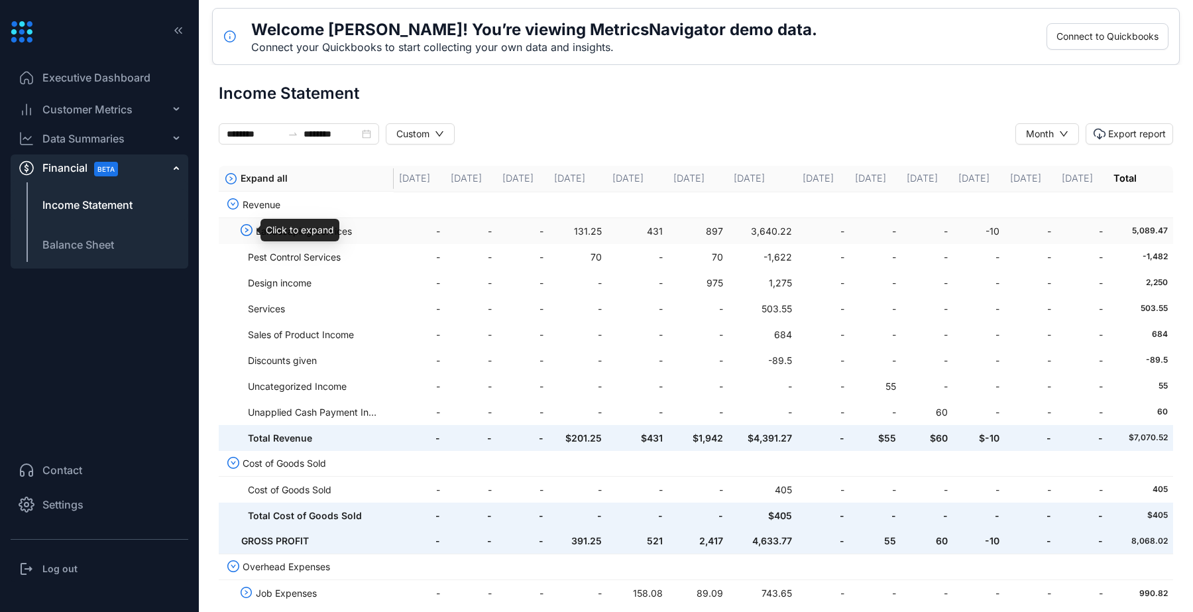
click at [245, 229] on icon "right-circle" at bounding box center [246, 229] width 3 height 5
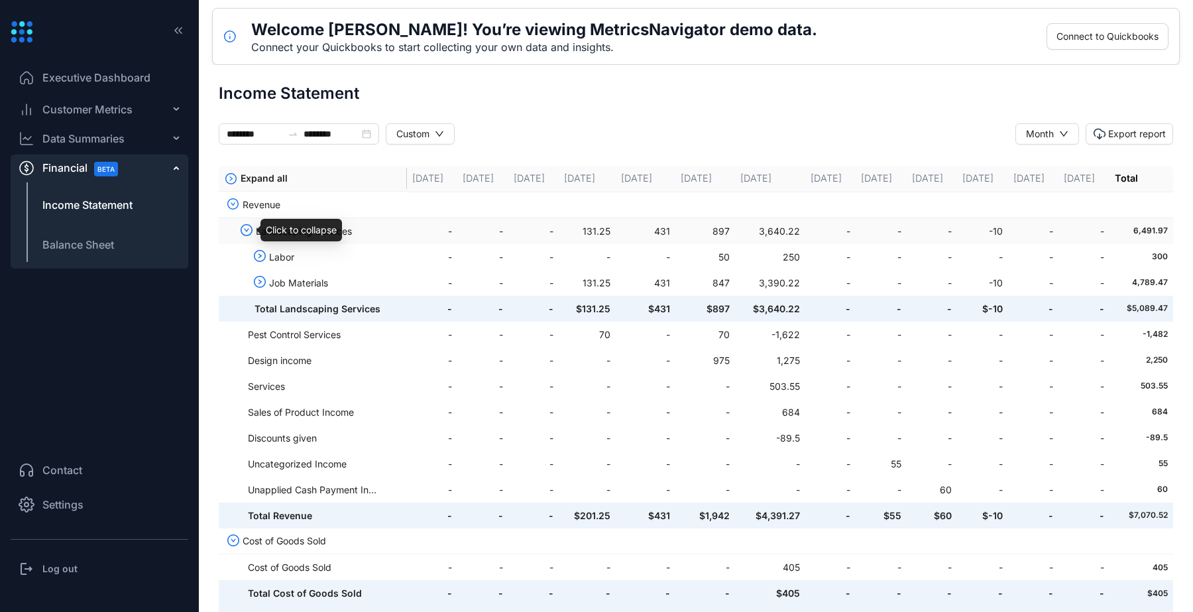
click at [245, 229] on icon "down-circle" at bounding box center [247, 230] width 12 height 12
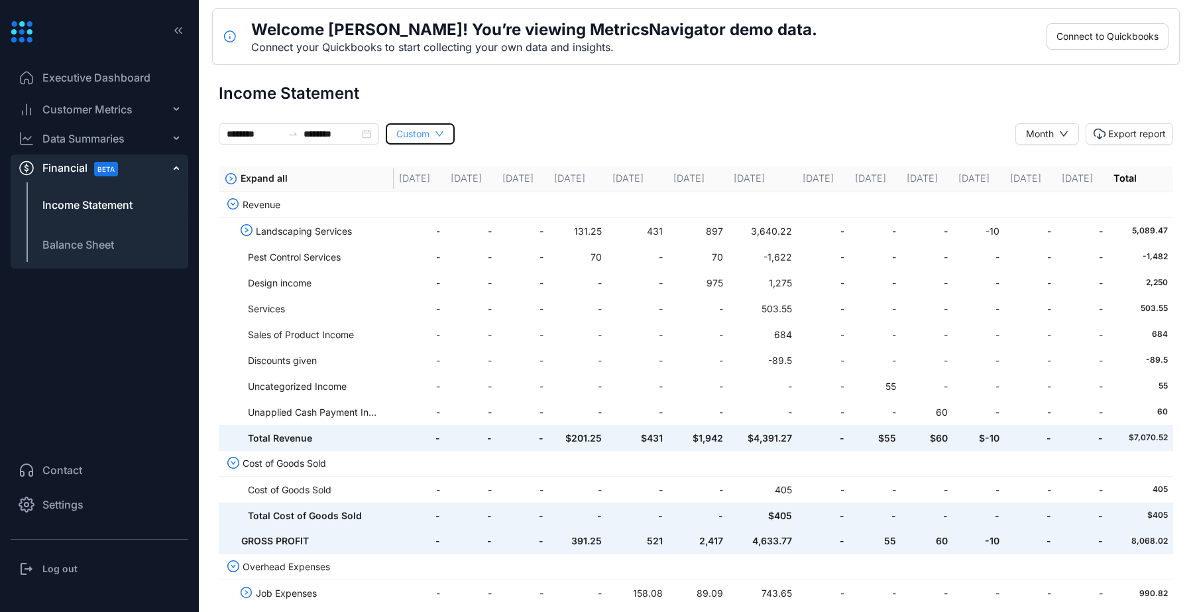
click at [455, 127] on button "Custom" at bounding box center [420, 133] width 69 height 21
click at [453, 180] on span "Last Month" at bounding box center [442, 181] width 54 height 15
type input "********"
click at [80, 241] on span "Balance Sheet" at bounding box center [78, 245] width 72 height 16
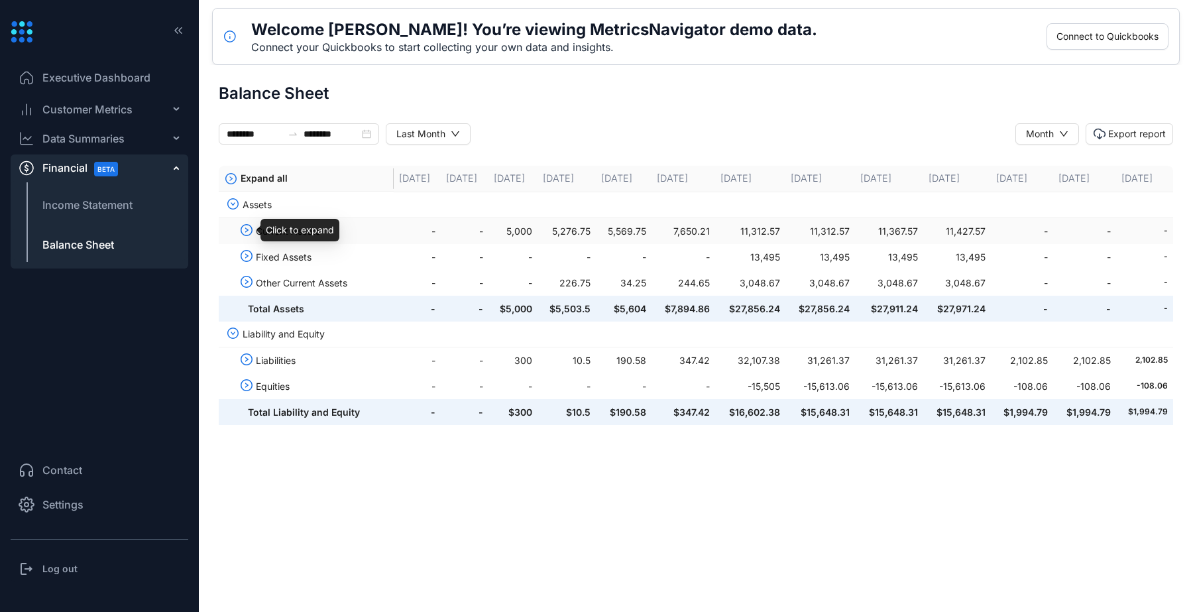
click at [246, 231] on icon "right-circle" at bounding box center [247, 230] width 12 height 12
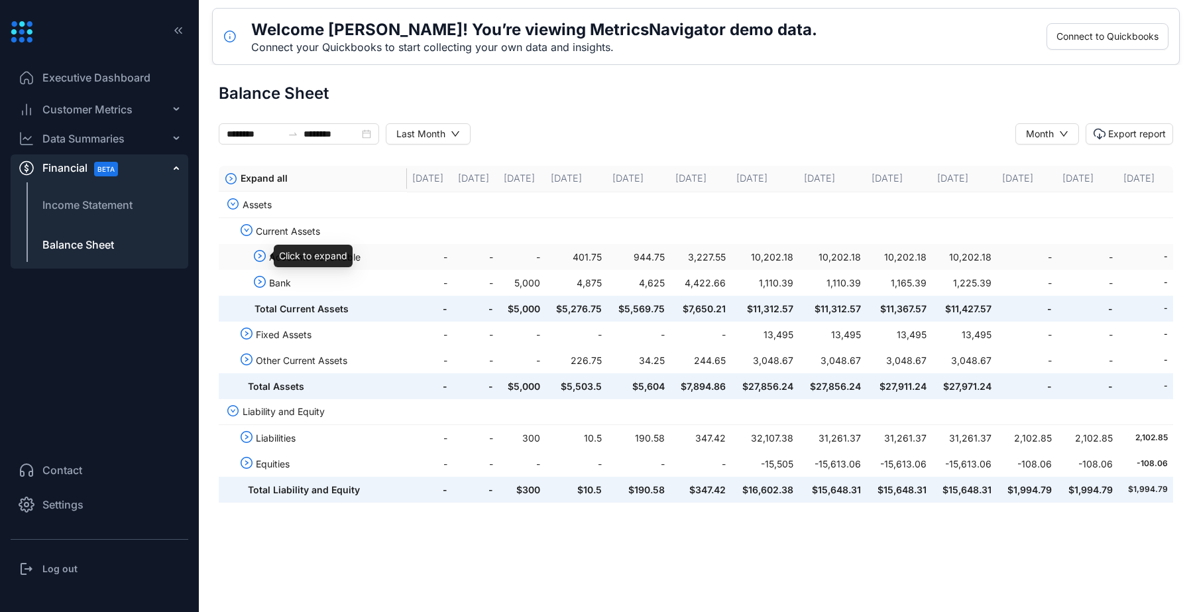
click at [263, 254] on icon "right-circle" at bounding box center [260, 256] width 12 height 12
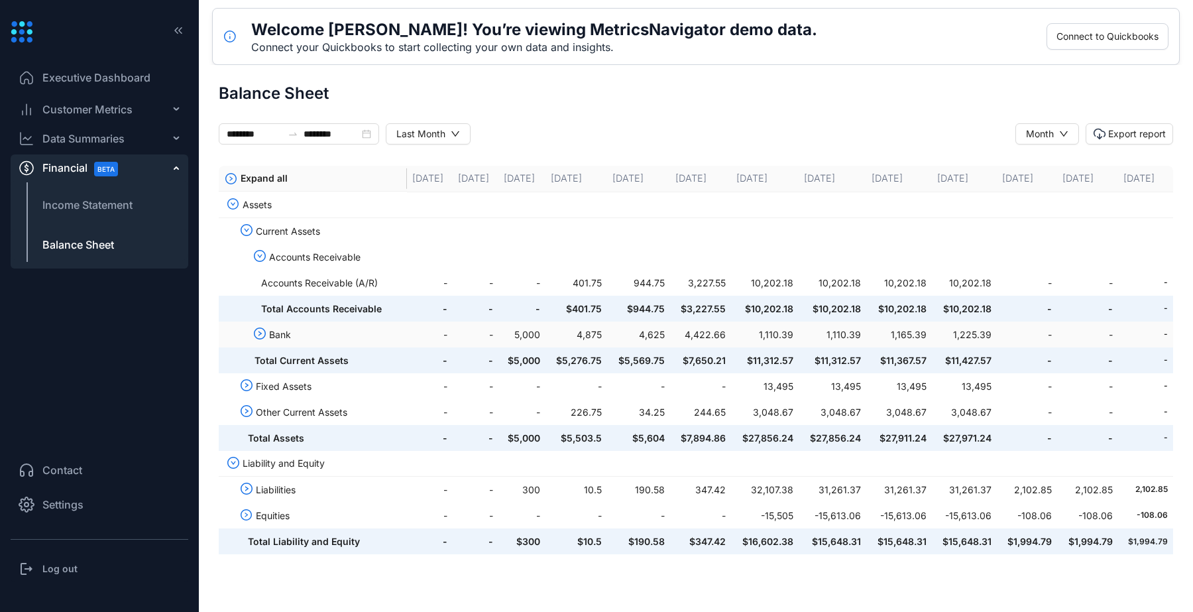
click at [254, 335] on icon "right-circle" at bounding box center [260, 333] width 12 height 12
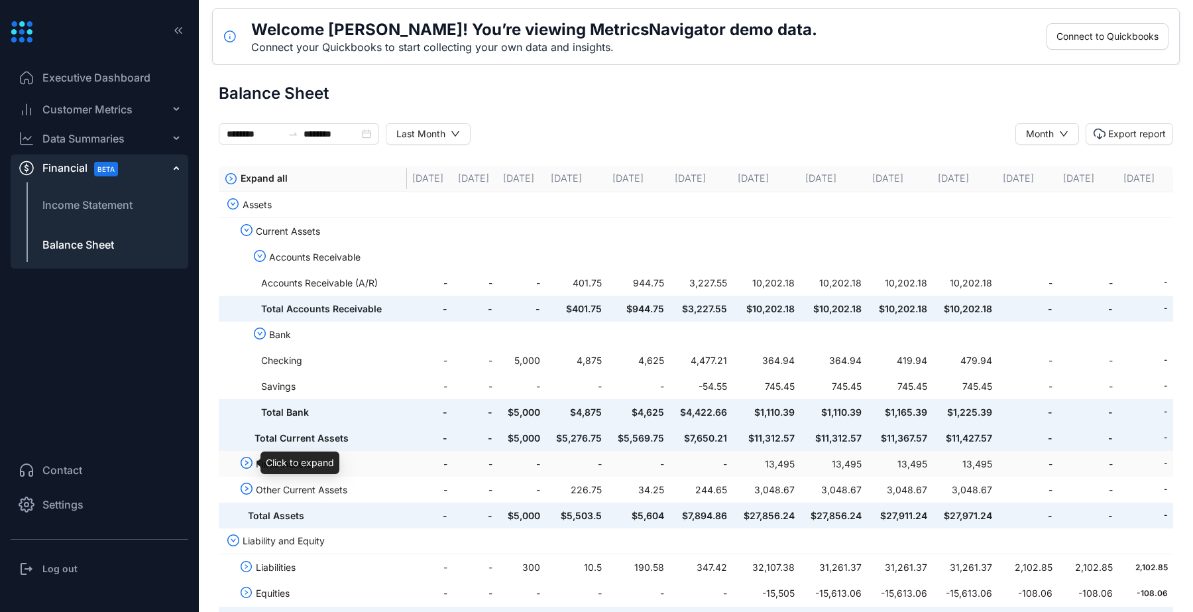
click at [248, 464] on icon "right-circle" at bounding box center [247, 463] width 12 height 12
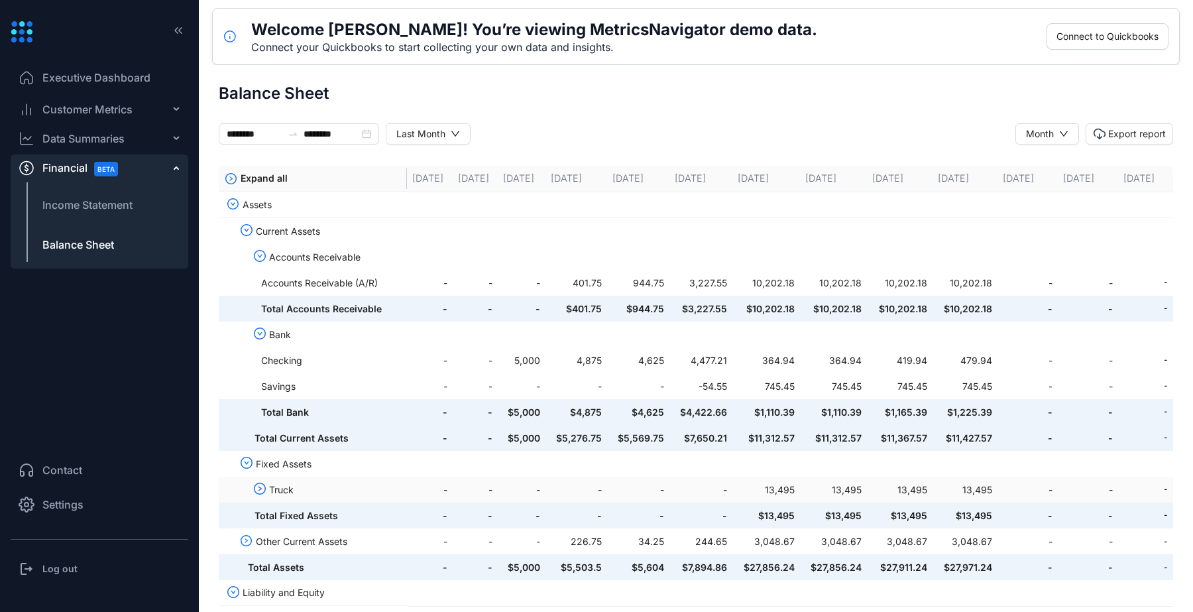
click at [263, 490] on icon "right-circle" at bounding box center [260, 488] width 12 height 12
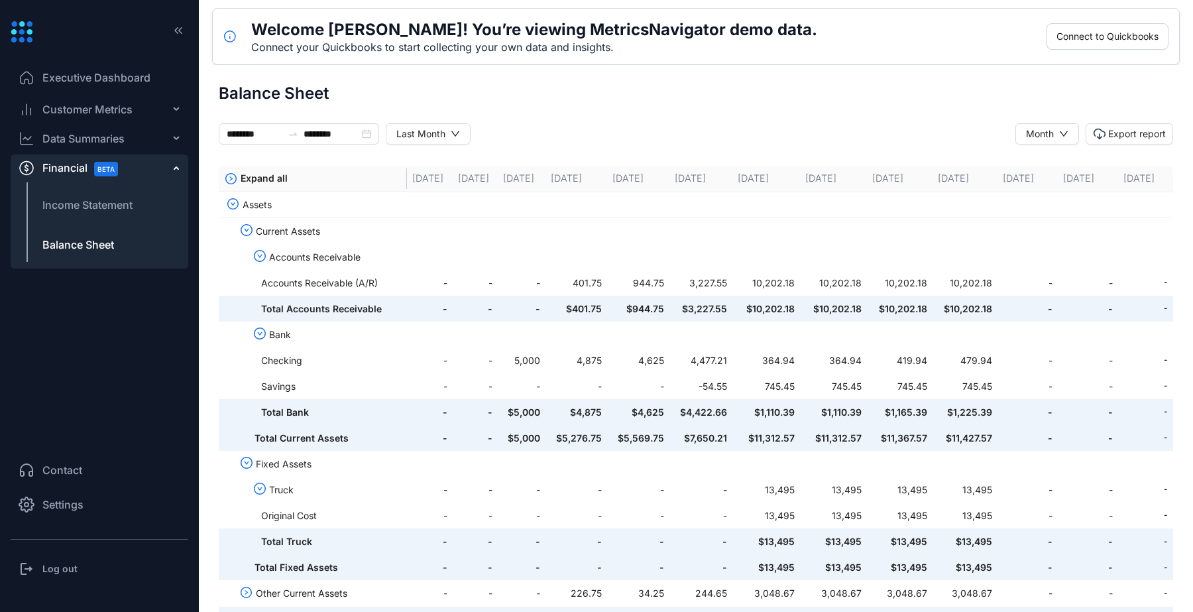
click at [150, 166] on div "Financial BETA" at bounding box center [100, 167] width 178 height 27
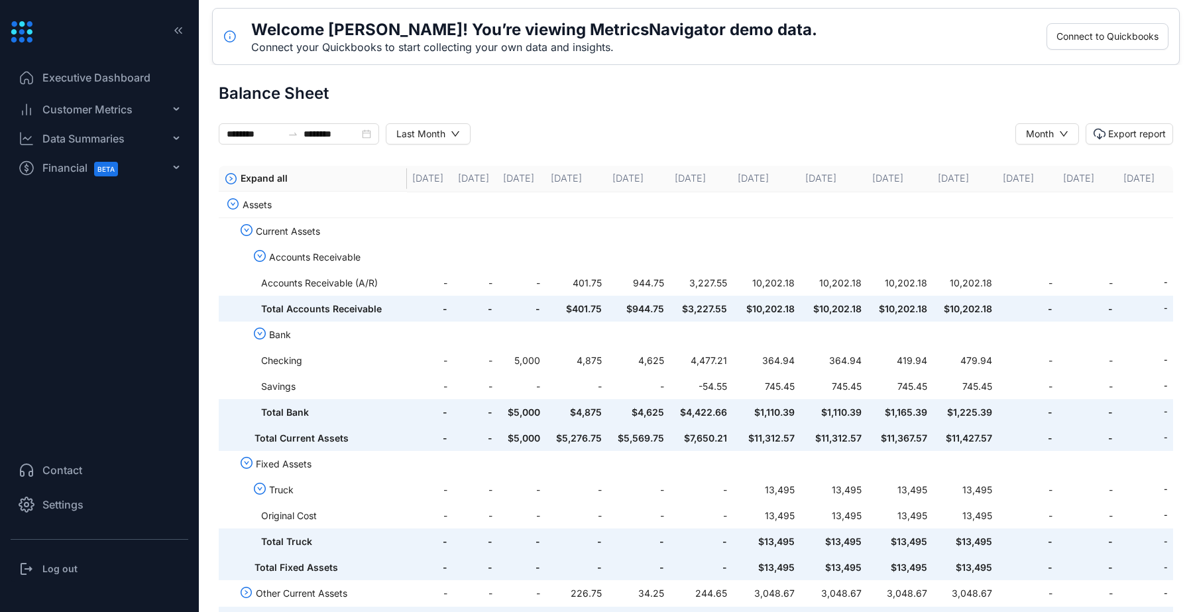
click at [147, 141] on div "Data Summaries" at bounding box center [100, 138] width 178 height 27
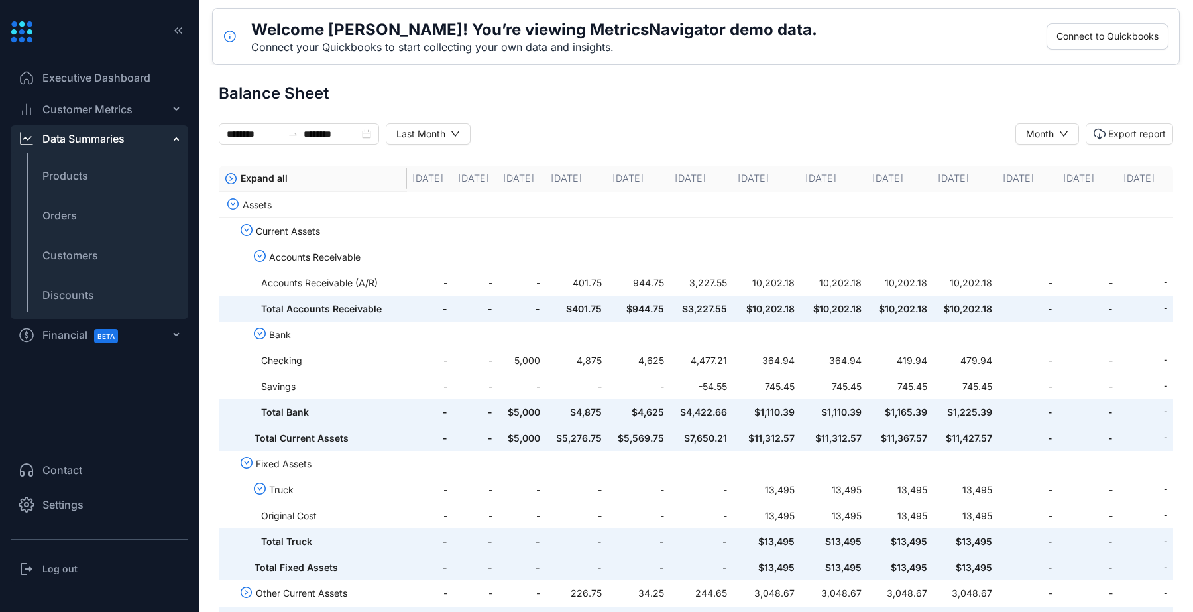
click at [124, 103] on span "Customer Metrics" at bounding box center [87, 109] width 90 height 16
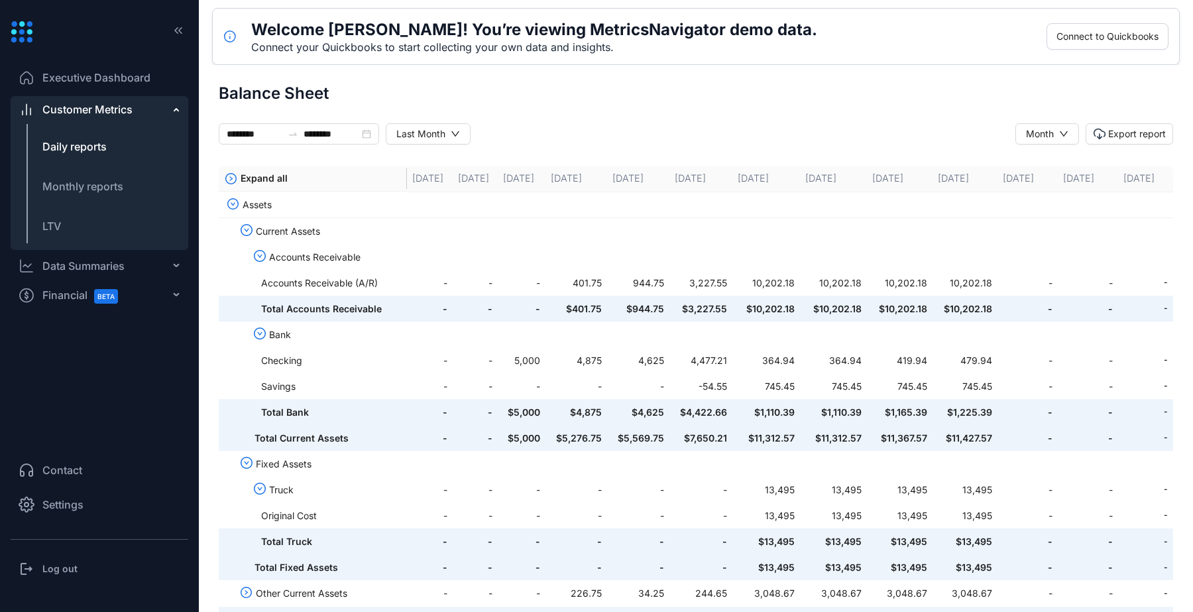
click at [83, 144] on span "Daily reports" at bounding box center [74, 146] width 64 height 13
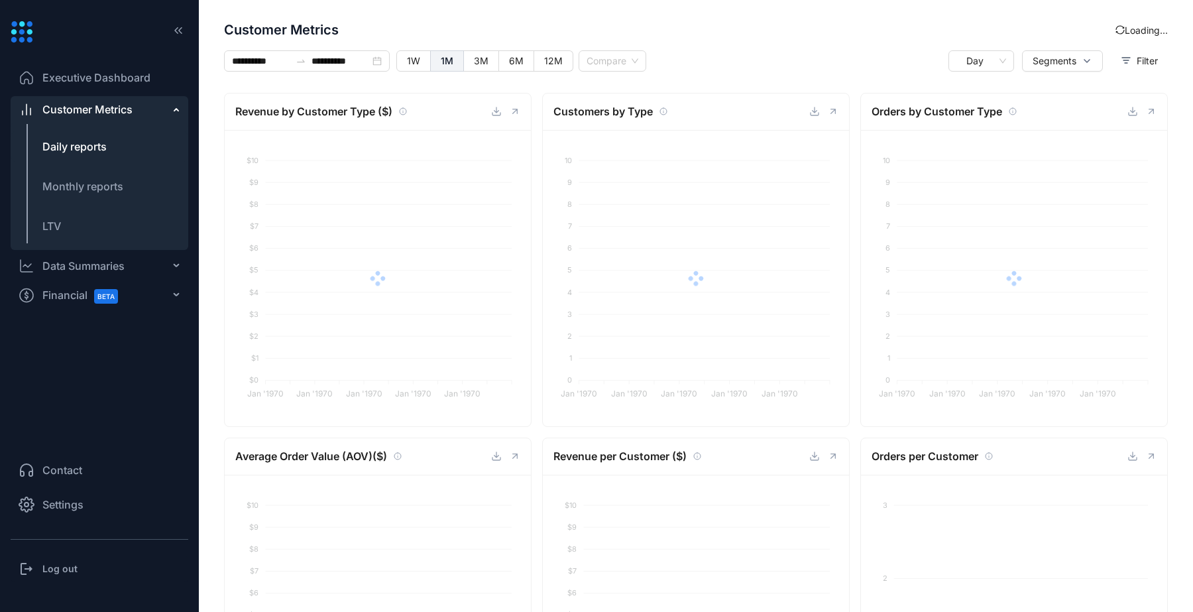
click at [97, 71] on span "Executive Dashboard" at bounding box center [96, 78] width 108 height 16
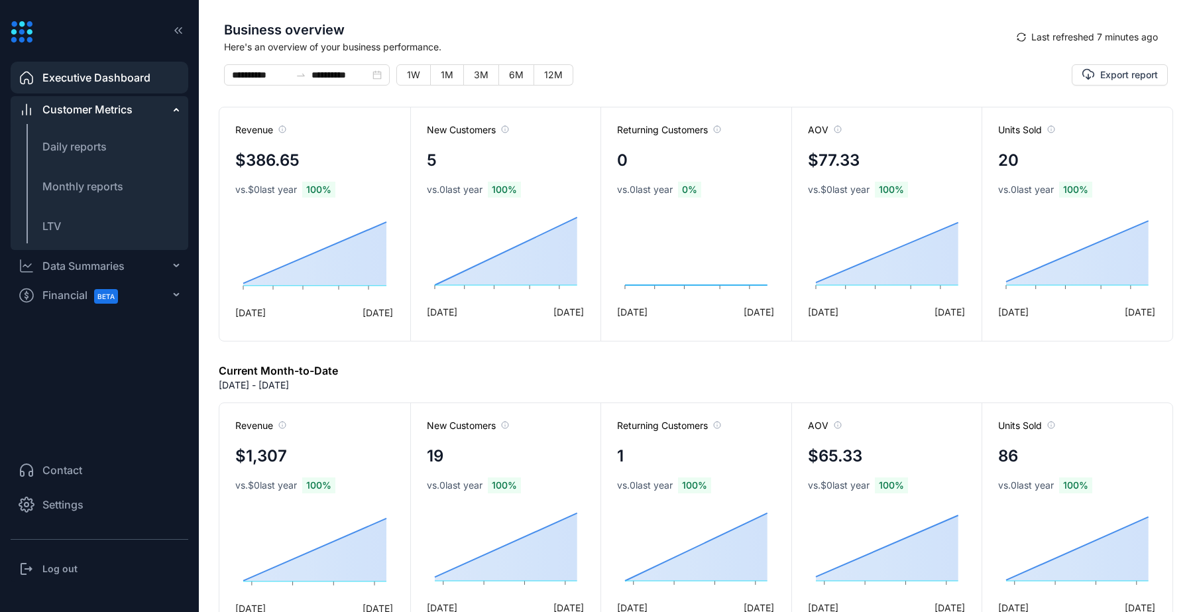
click at [109, 83] on span "Executive Dashboard" at bounding box center [96, 78] width 108 height 16
